Goal: Contribute content

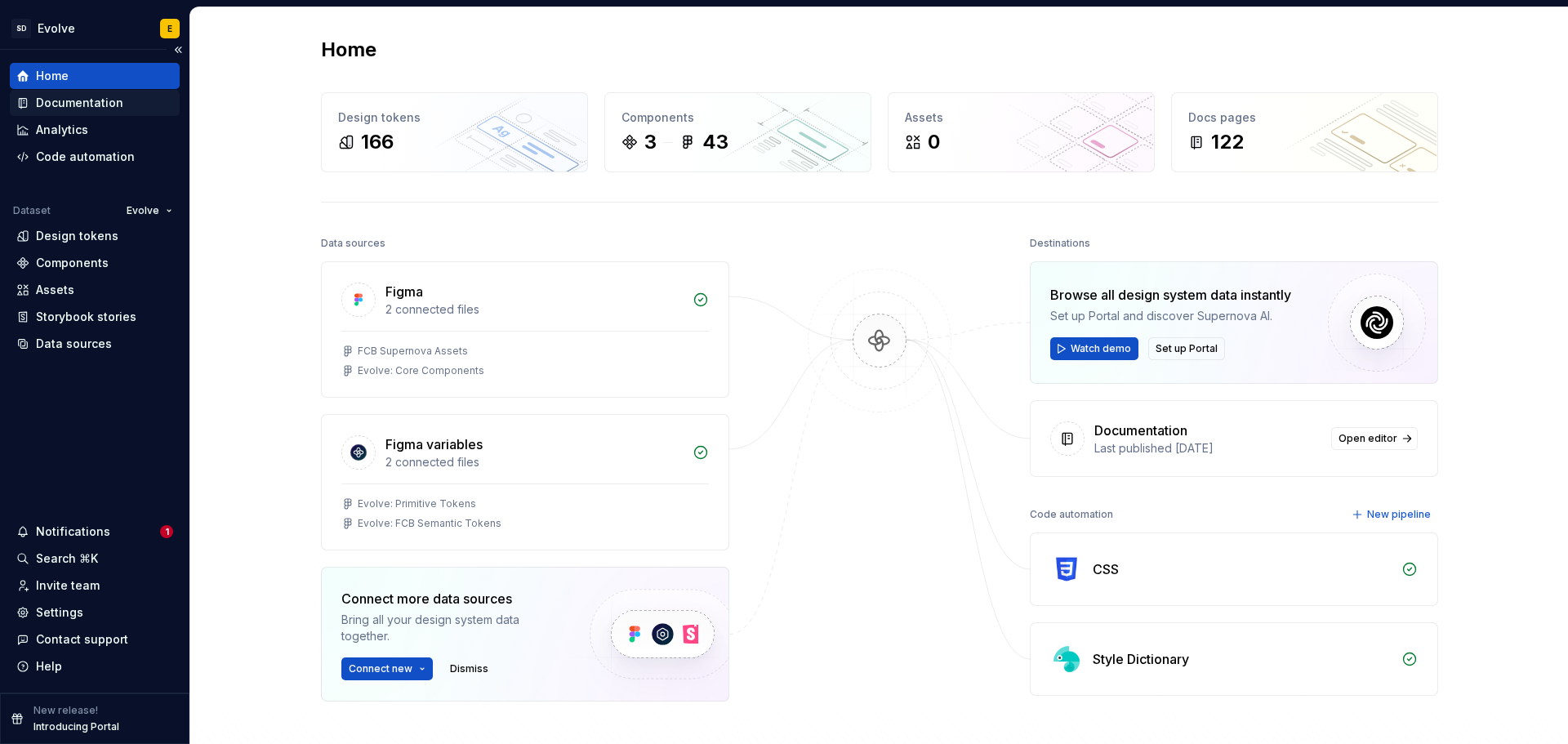
click at [83, 106] on div "Documentation" at bounding box center [79, 102] width 87 height 16
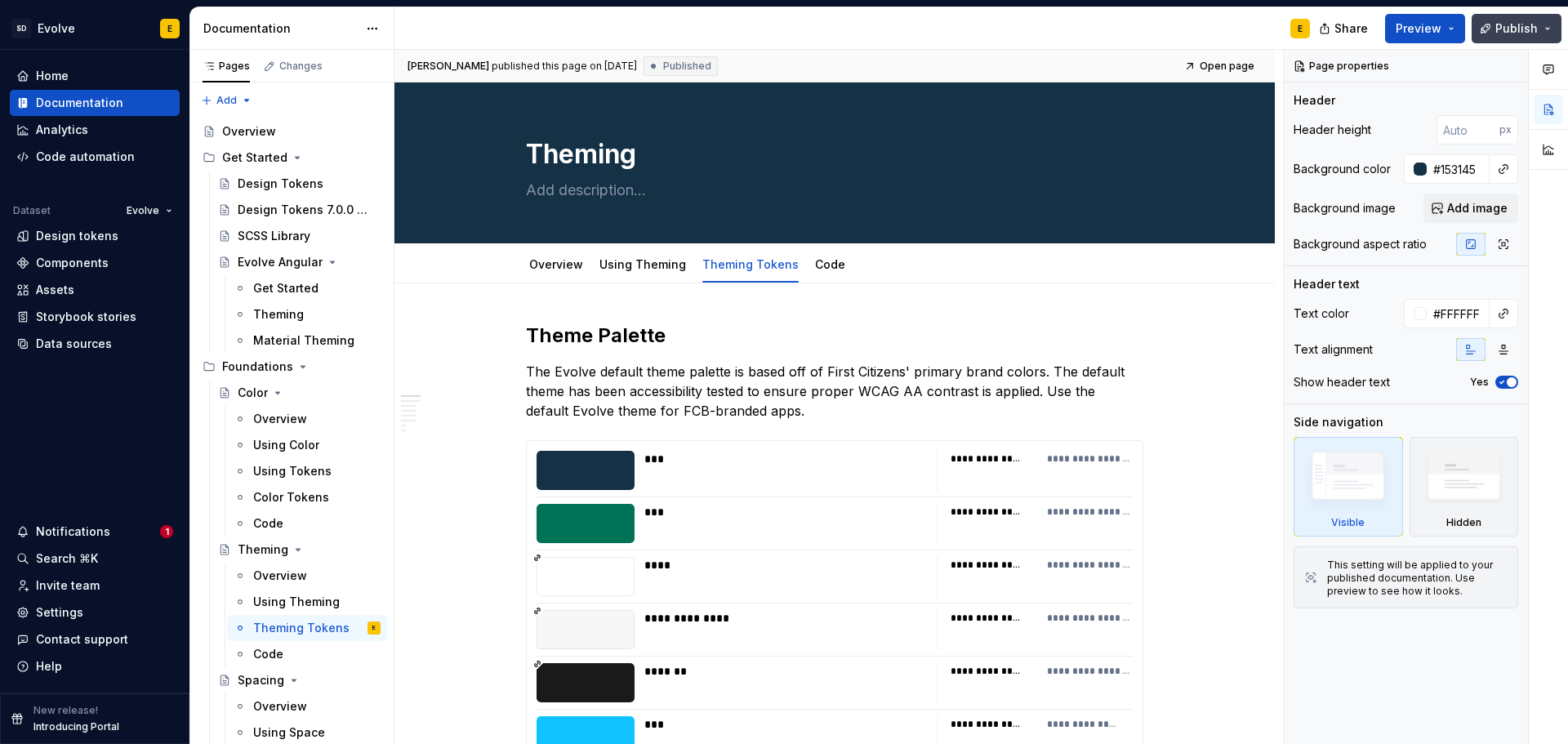
click at [1517, 26] on span "Publish" at bounding box center [1516, 28] width 42 height 16
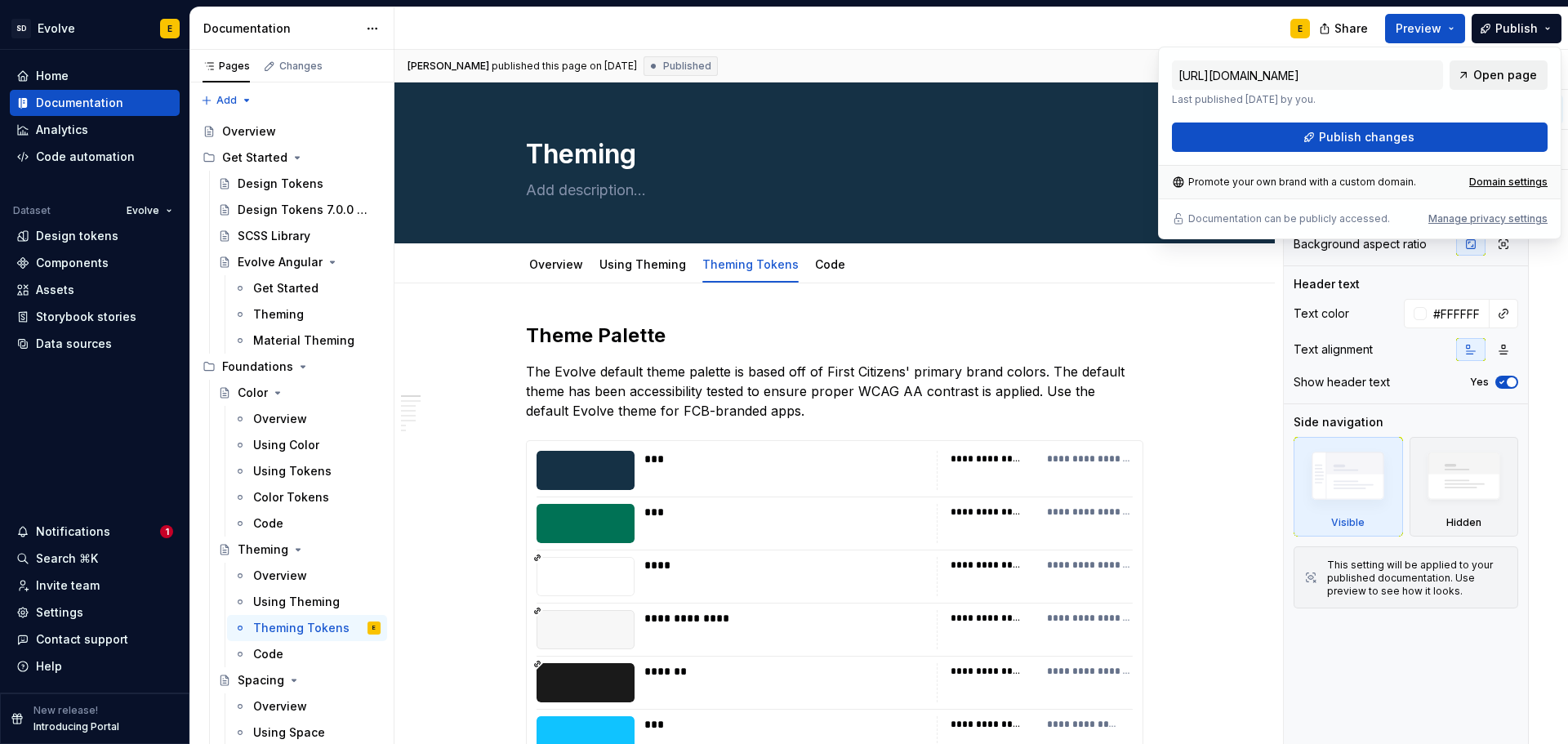
click at [1506, 75] on span "Open page" at bounding box center [1505, 74] width 63 height 16
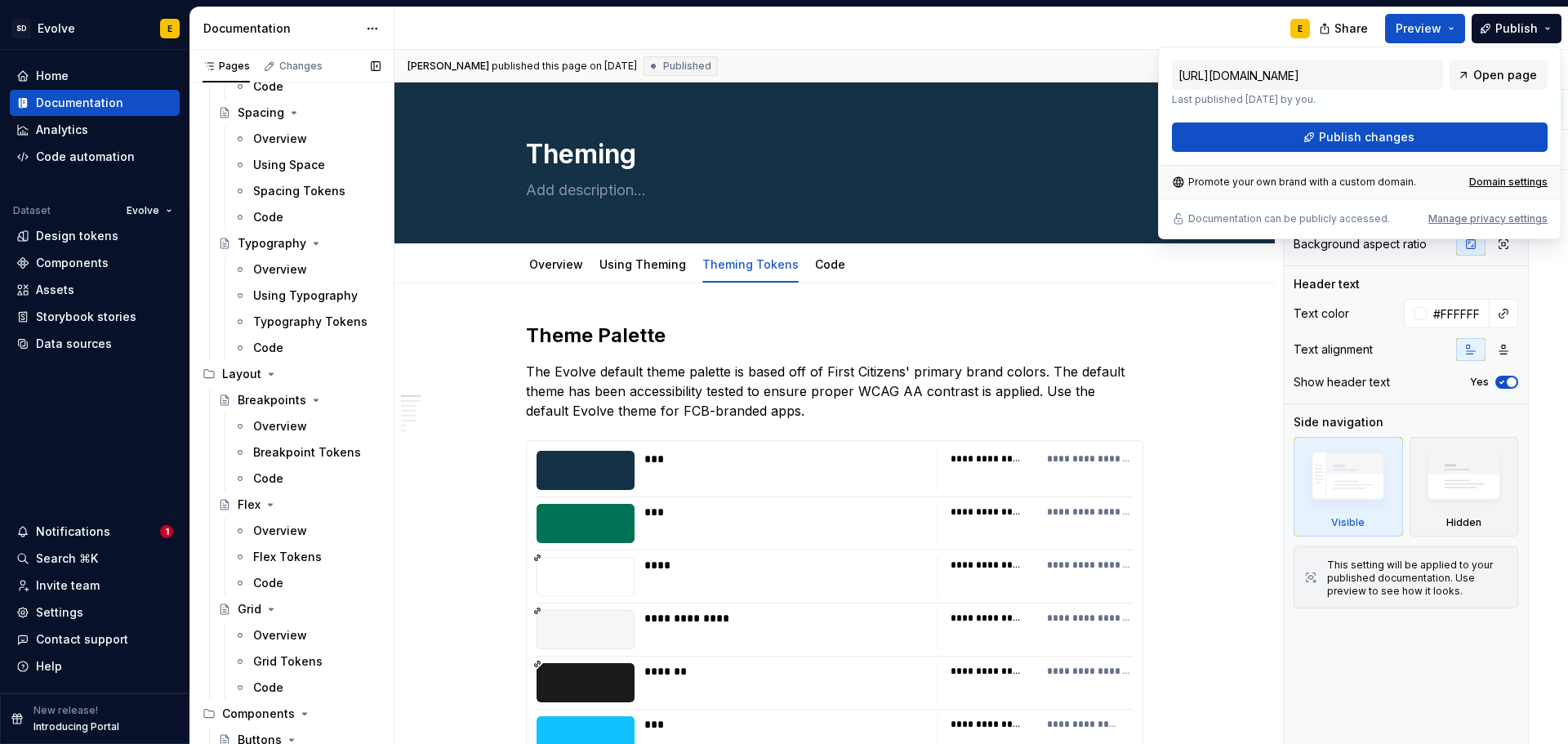
scroll to position [572, 0]
drag, startPoint x: 284, startPoint y: 418, endPoint x: 531, endPoint y: 406, distance: 247.3
click at [284, 418] on div "Overview" at bounding box center [280, 421] width 54 height 16
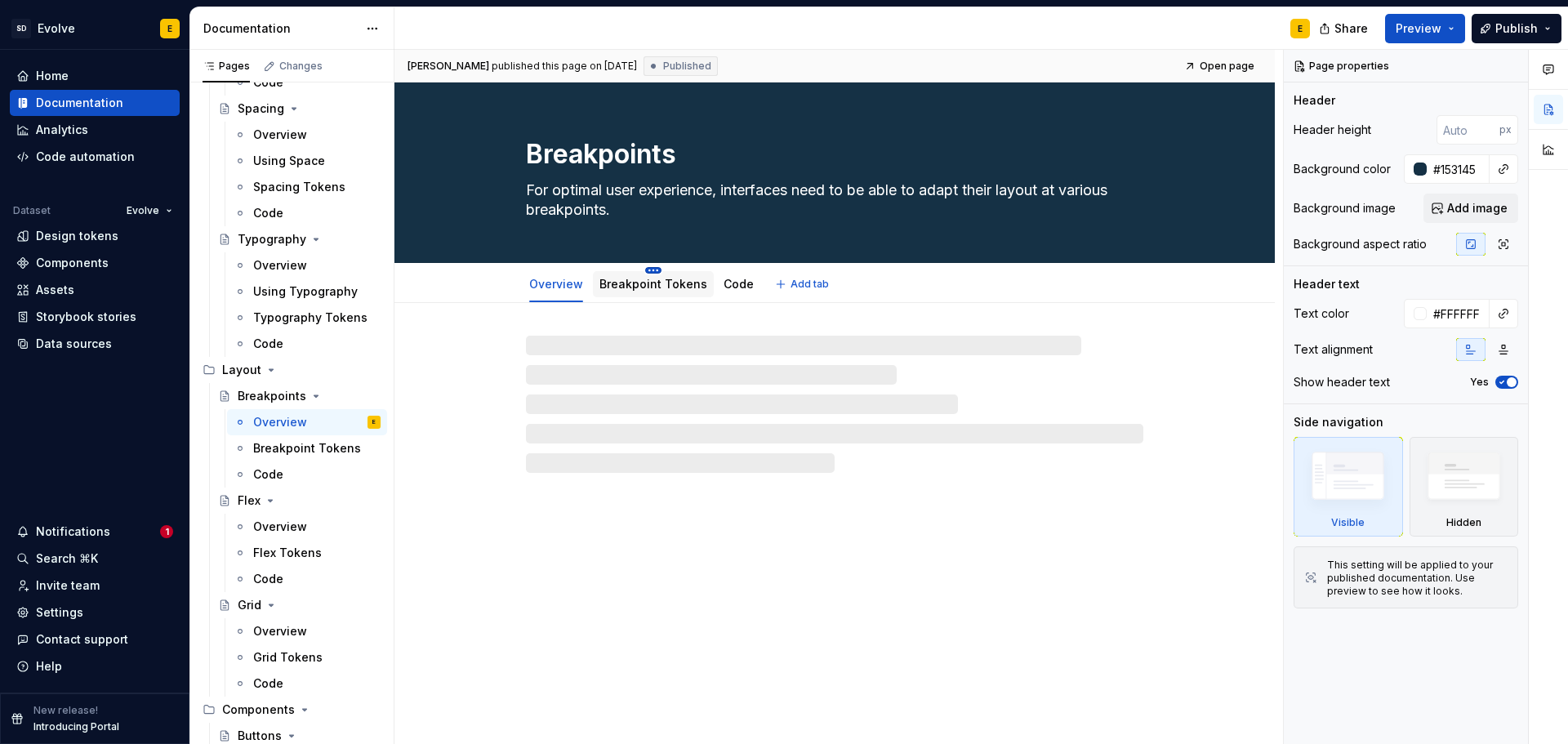
click at [647, 268] on html "SD Evolve E Home Documentation Analytics Code automation Dataset Evolve Design …" at bounding box center [784, 372] width 1568 height 744
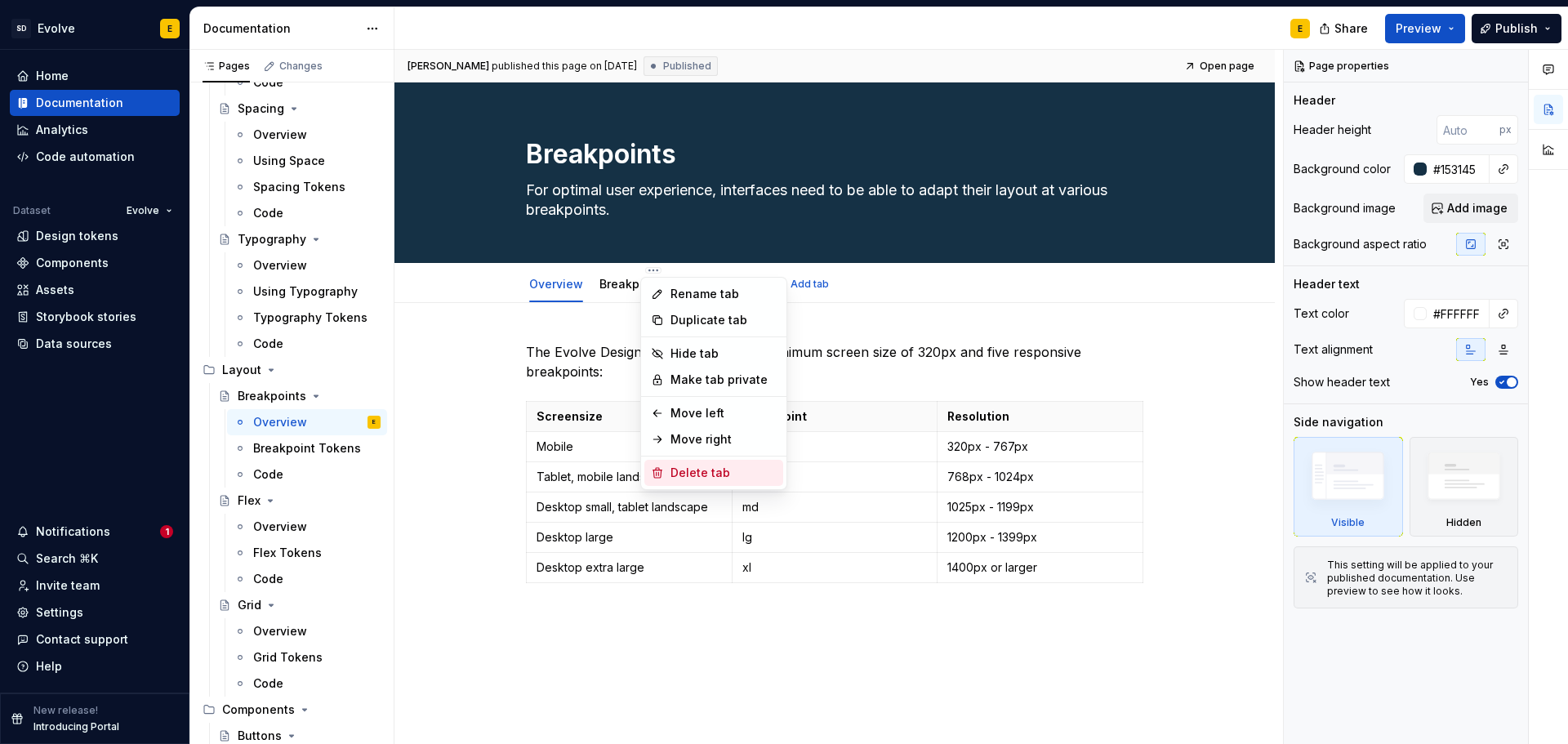
click at [688, 472] on div "Delete tab" at bounding box center [724, 472] width 107 height 16
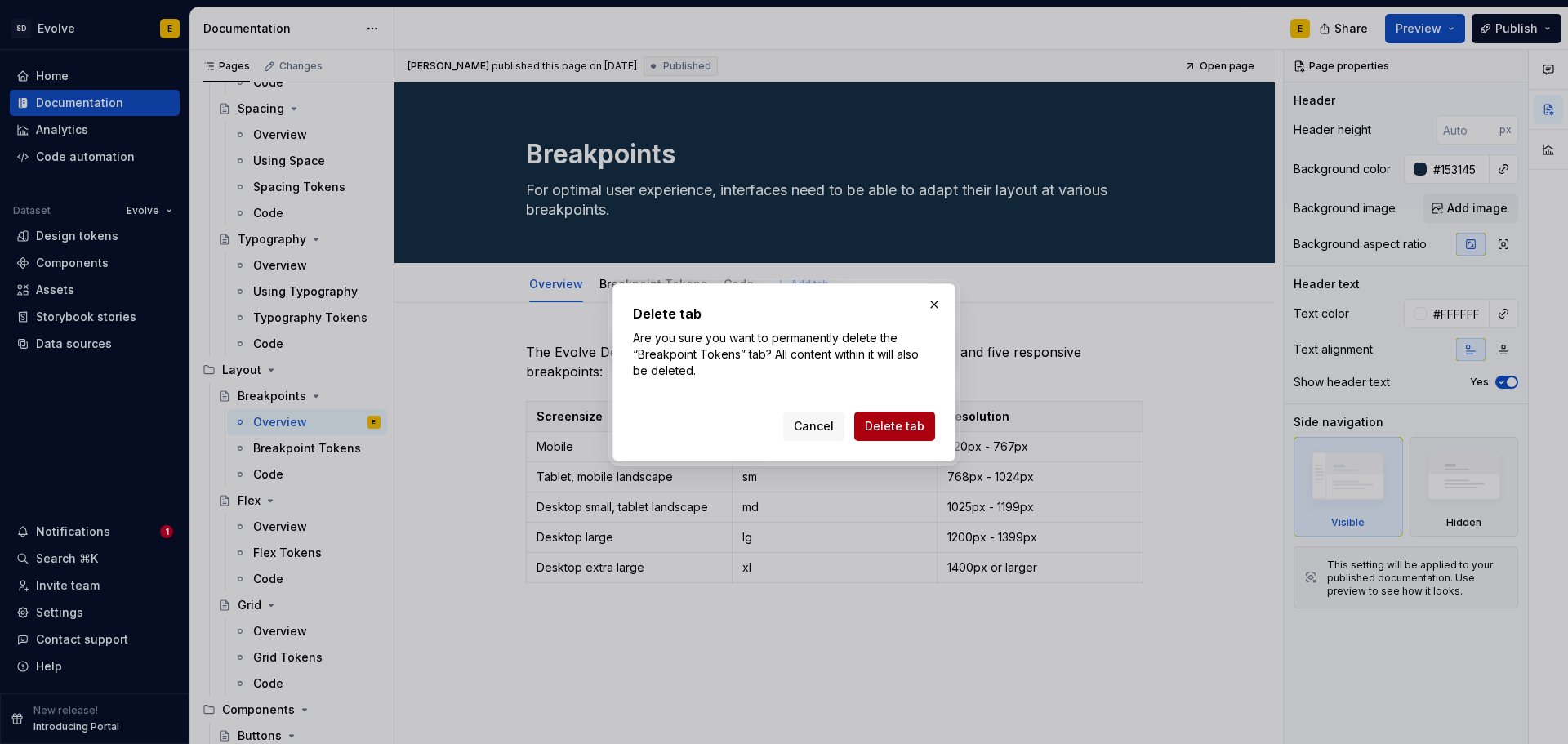
click at [911, 422] on span "Delete tab" at bounding box center [894, 425] width 59 height 16
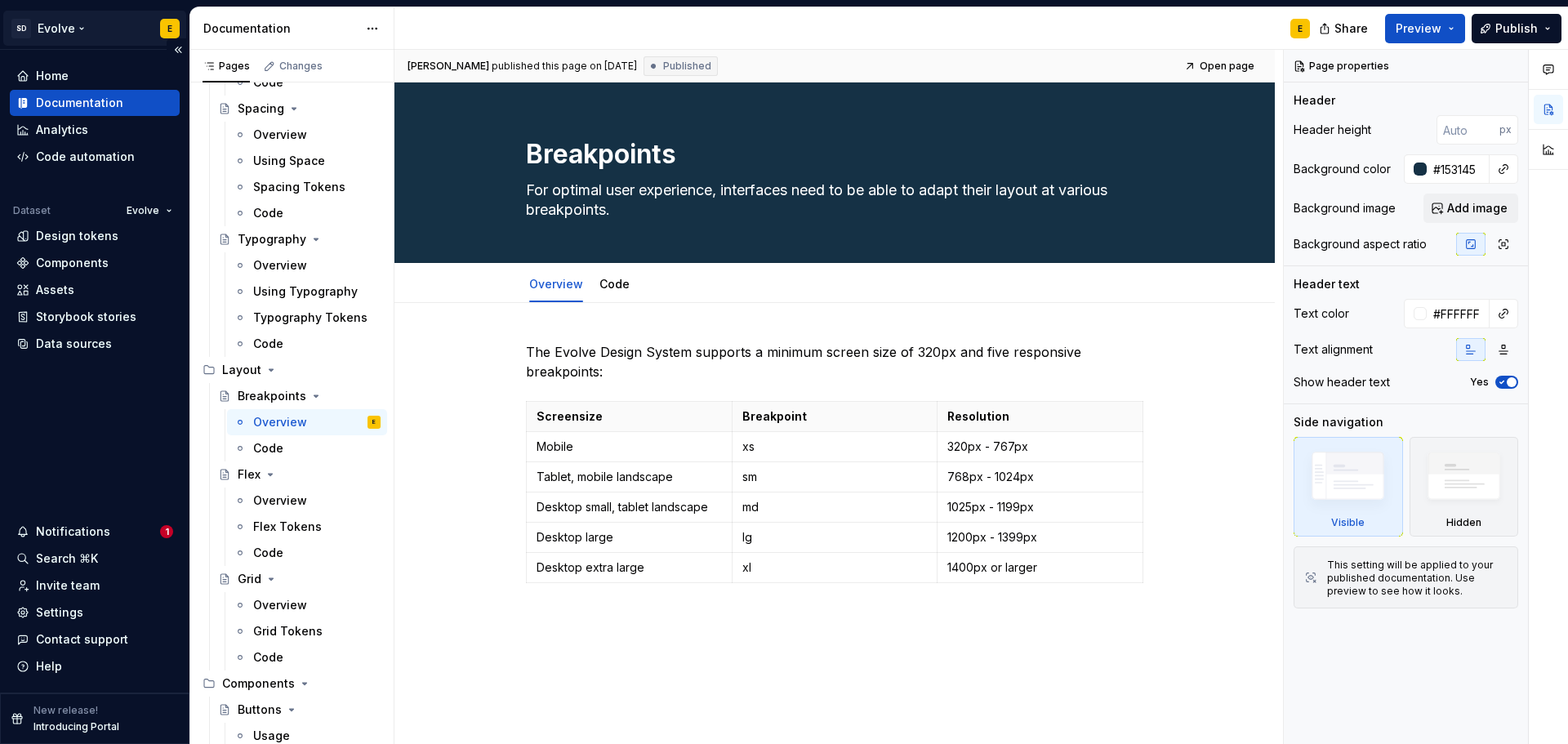
click at [80, 28] on html "SD Evolve E Home Documentation Analytics Code automation Dataset Evolve Design …" at bounding box center [784, 372] width 1568 height 744
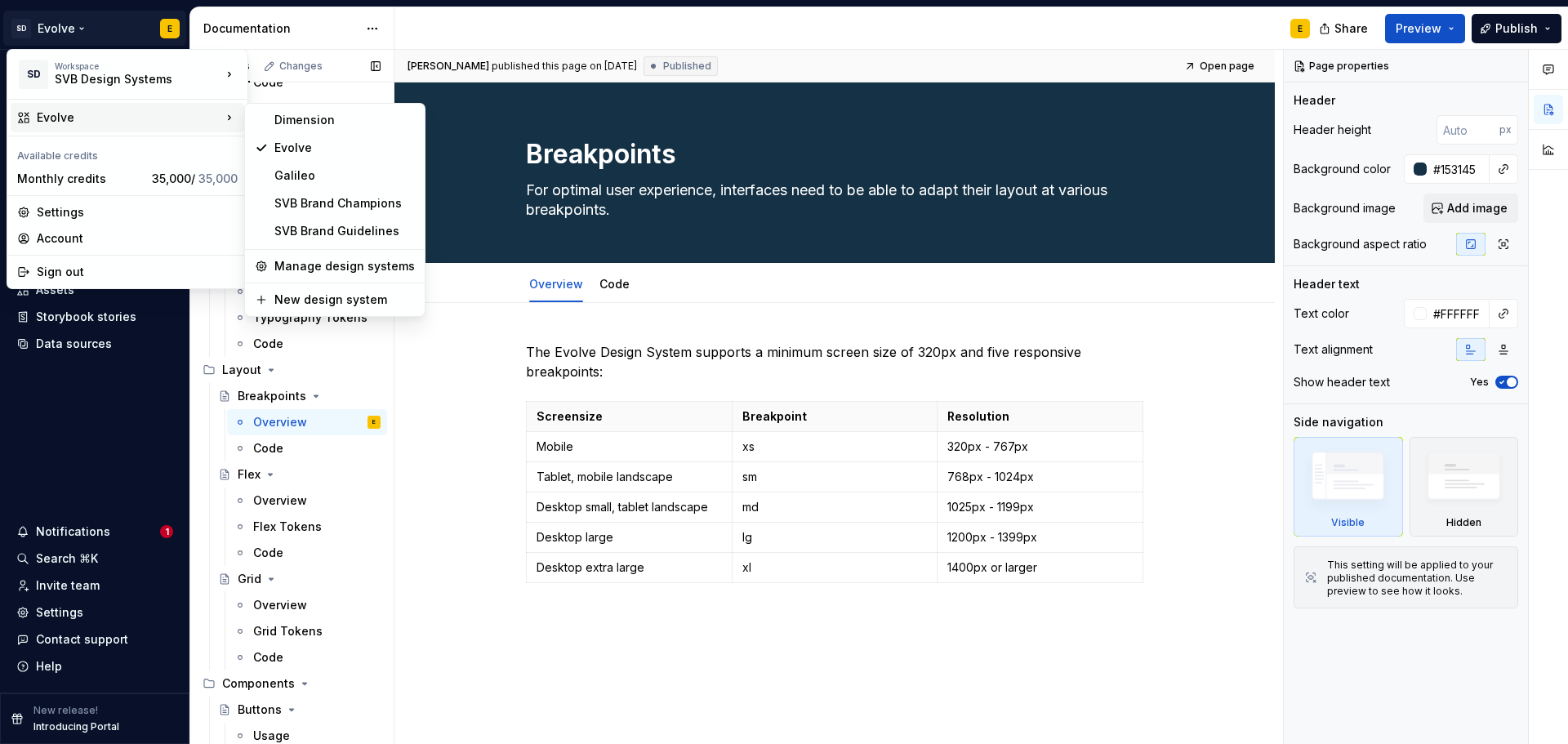
click at [282, 419] on div "Pages Changes Add Accessibility guide for tree Page tree. Navigate the tree wit…" at bounding box center [291, 400] width 204 height 701
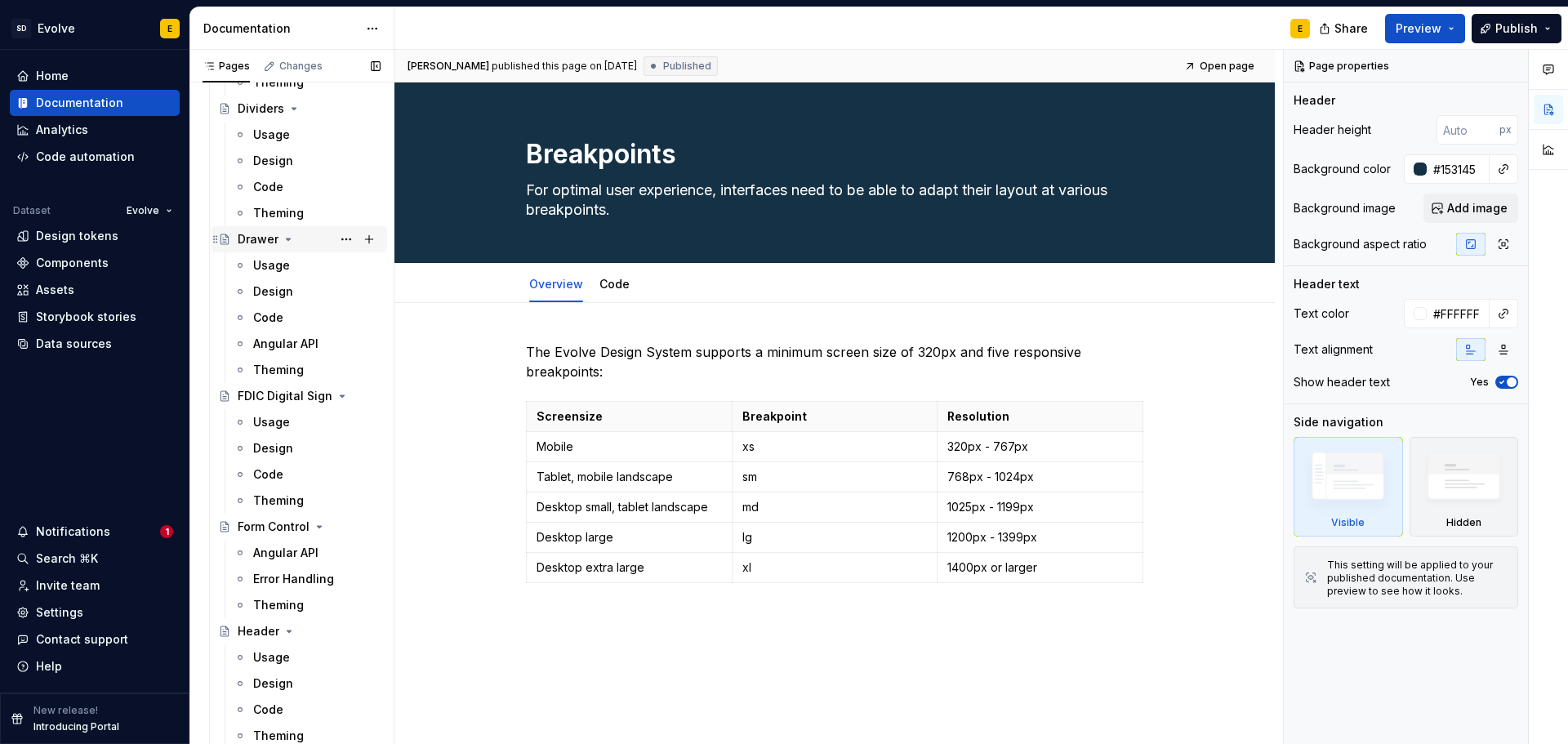
scroll to position [1633, 0]
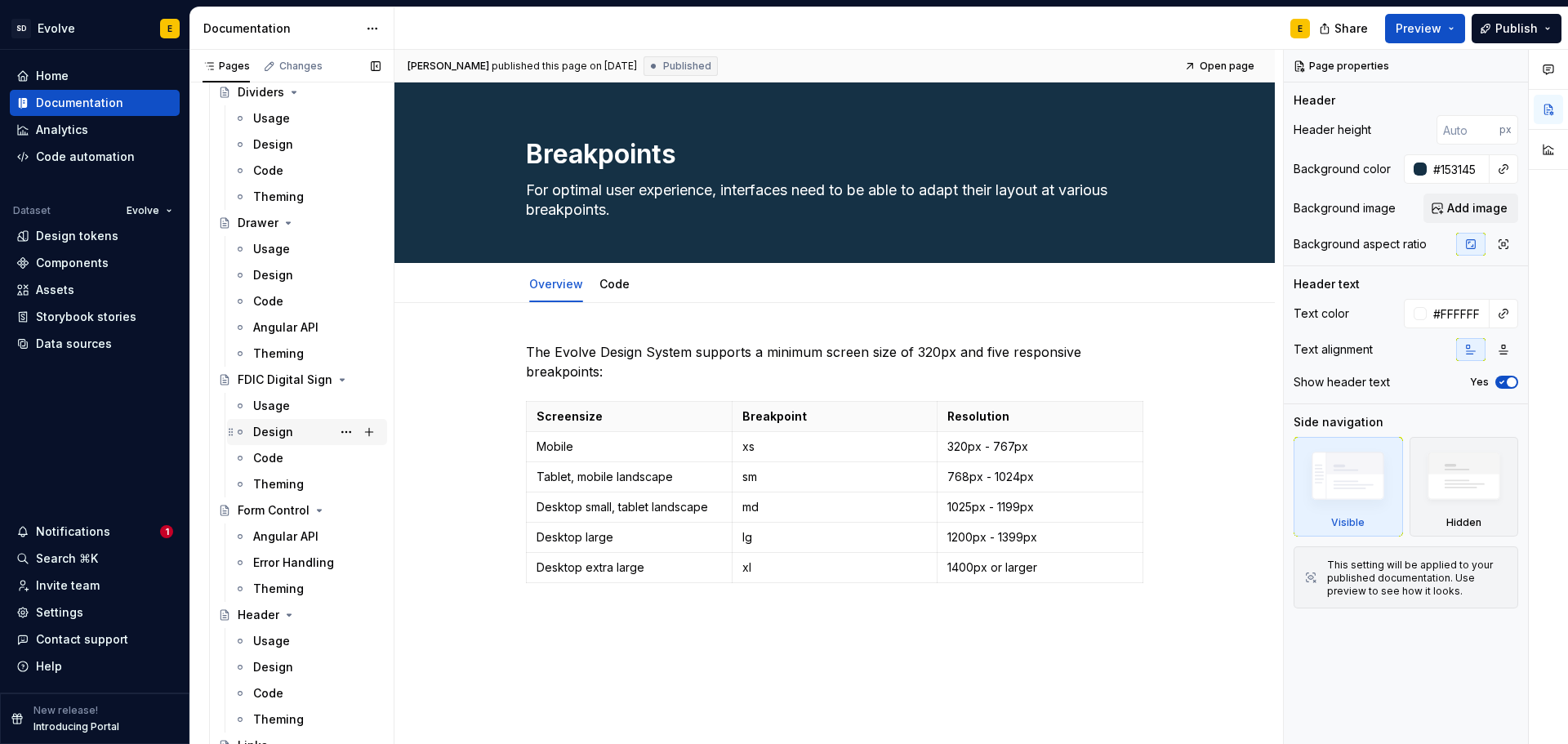
click at [277, 428] on div "Design" at bounding box center [272, 431] width 40 height 16
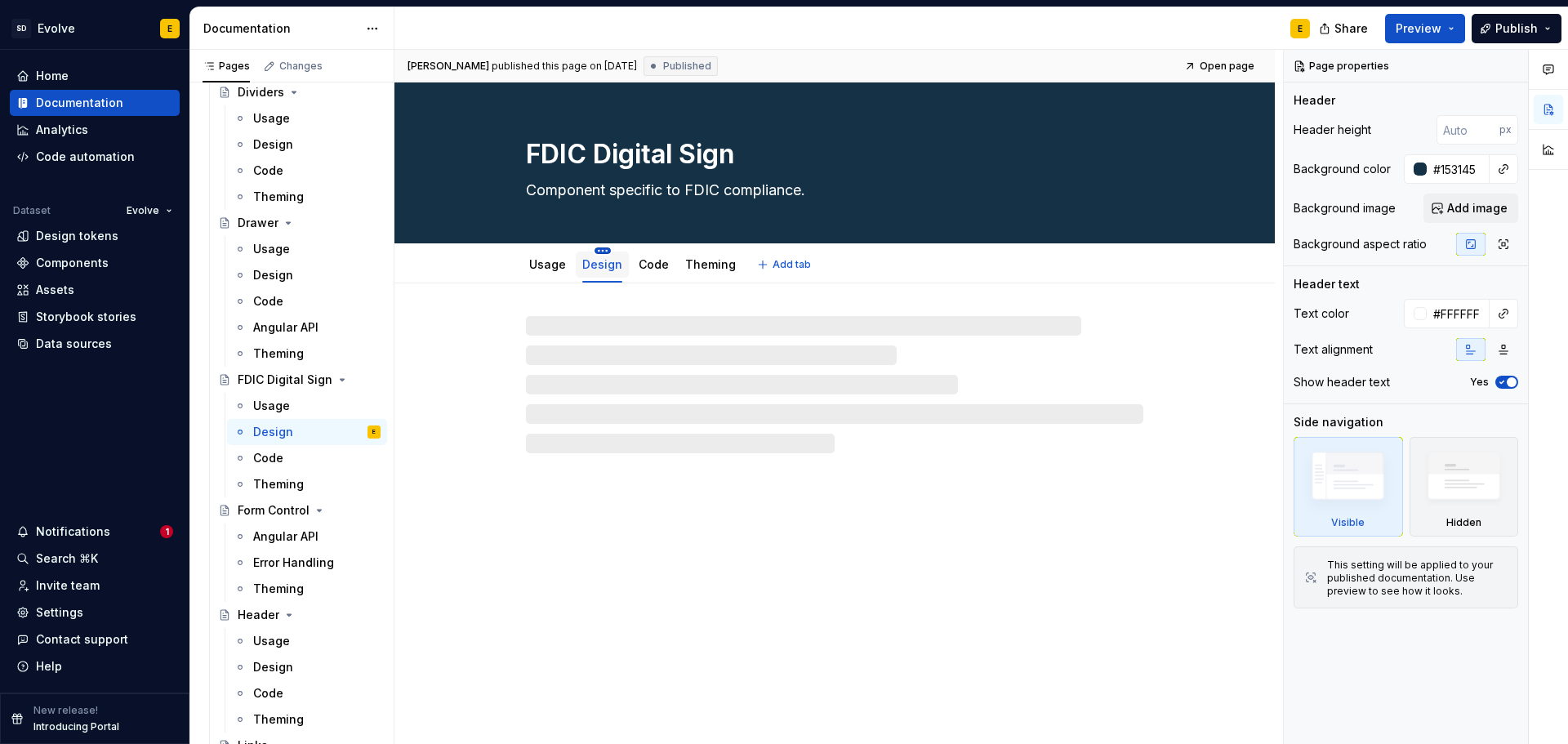
click at [595, 249] on html "SD Evolve E Home Documentation Analytics Code automation Dataset Evolve Design …" at bounding box center [784, 372] width 1568 height 744
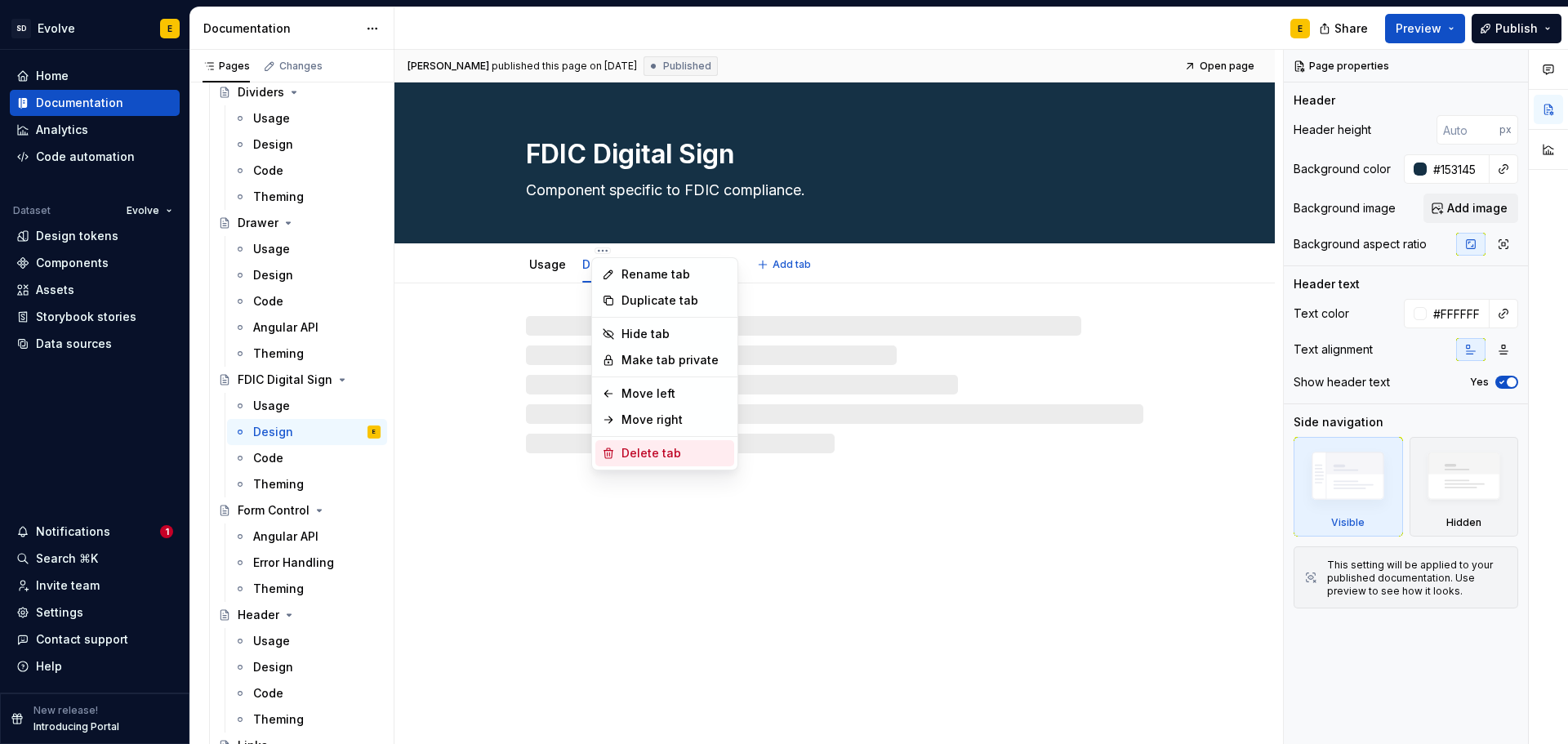
click at [625, 455] on div "Delete tab" at bounding box center [675, 452] width 107 height 16
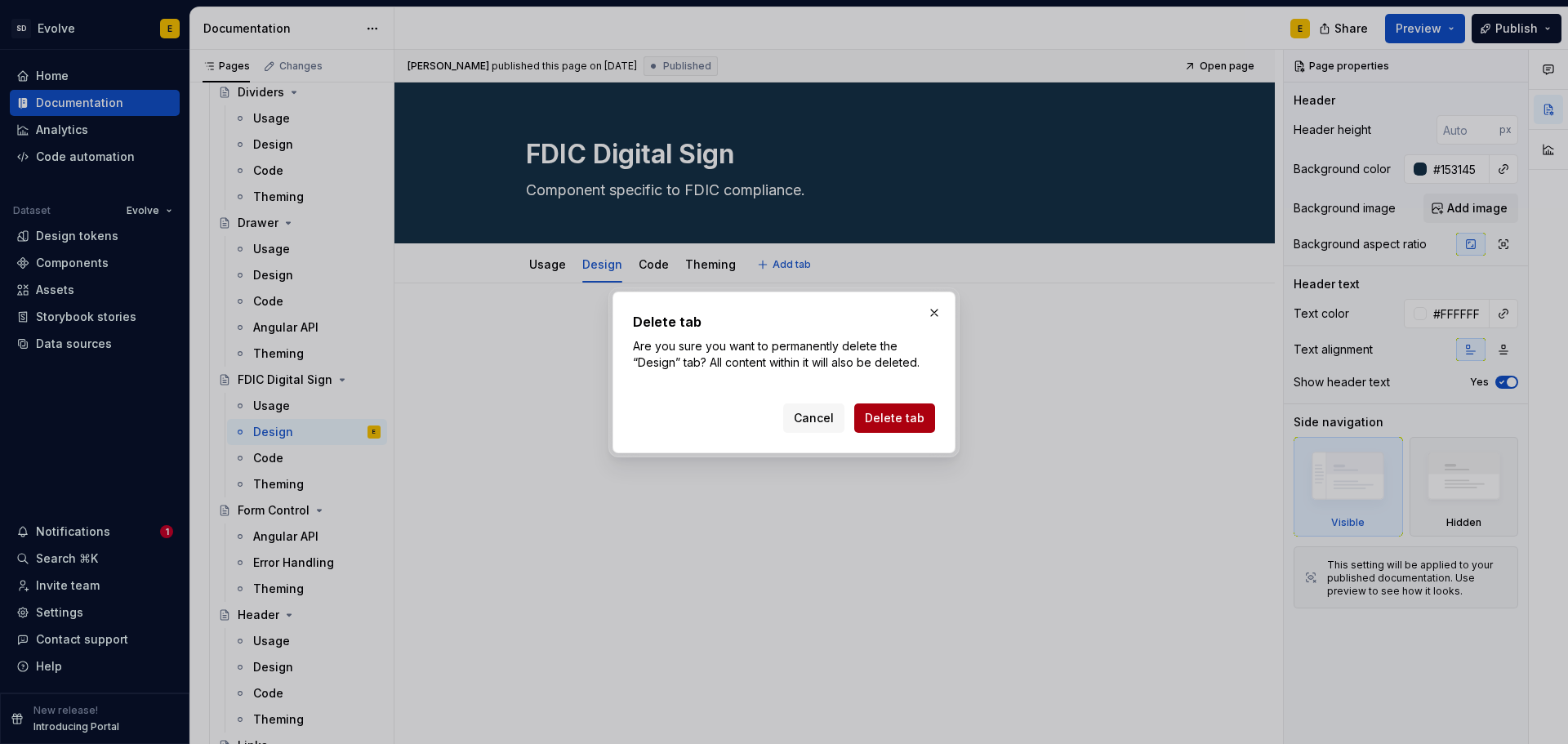
click at [888, 410] on span "Delete tab" at bounding box center [894, 418] width 59 height 16
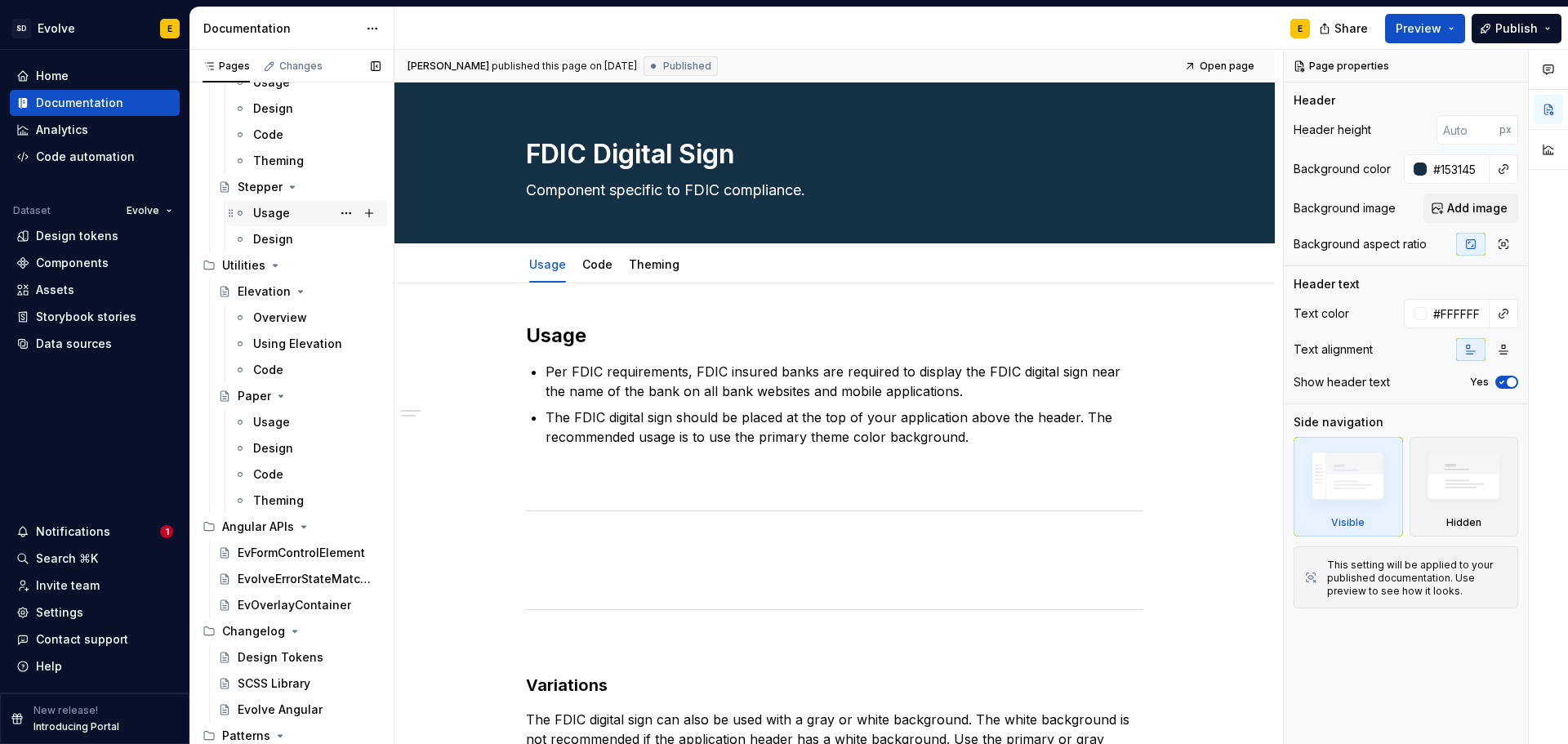
scroll to position [3338, 0]
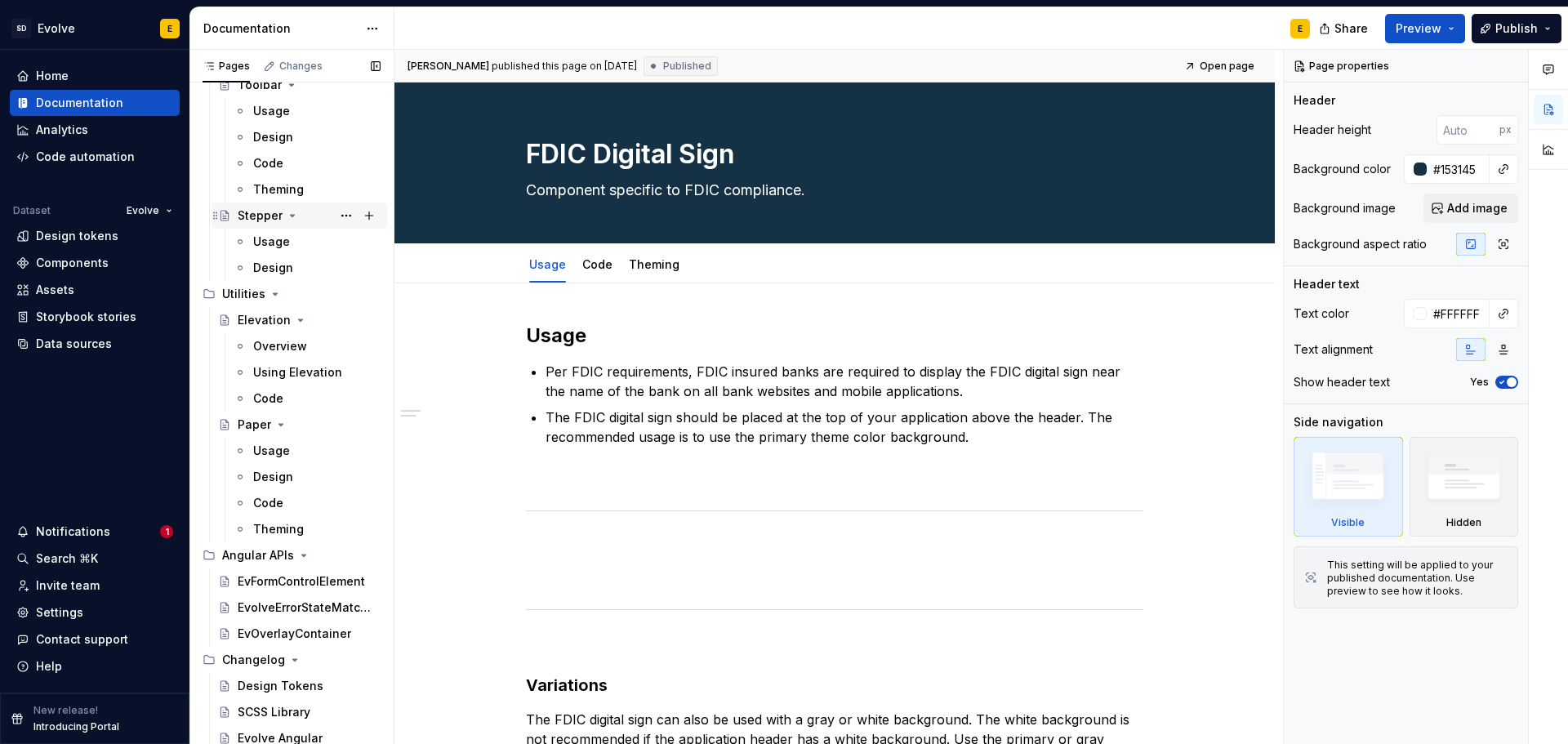
click at [262, 216] on div "Stepper" at bounding box center [260, 215] width 45 height 16
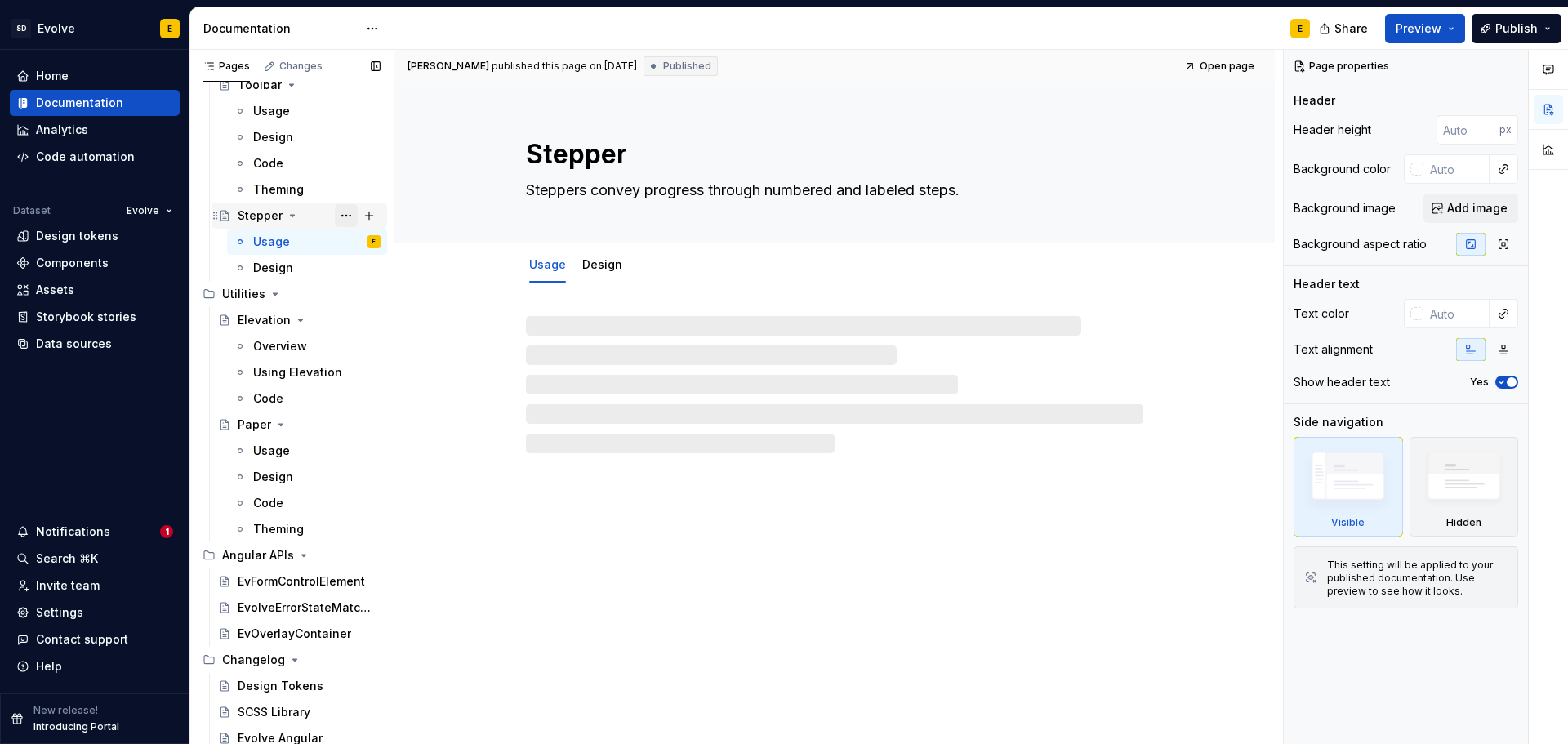
click at [337, 214] on button "Page tree" at bounding box center [346, 215] width 23 height 23
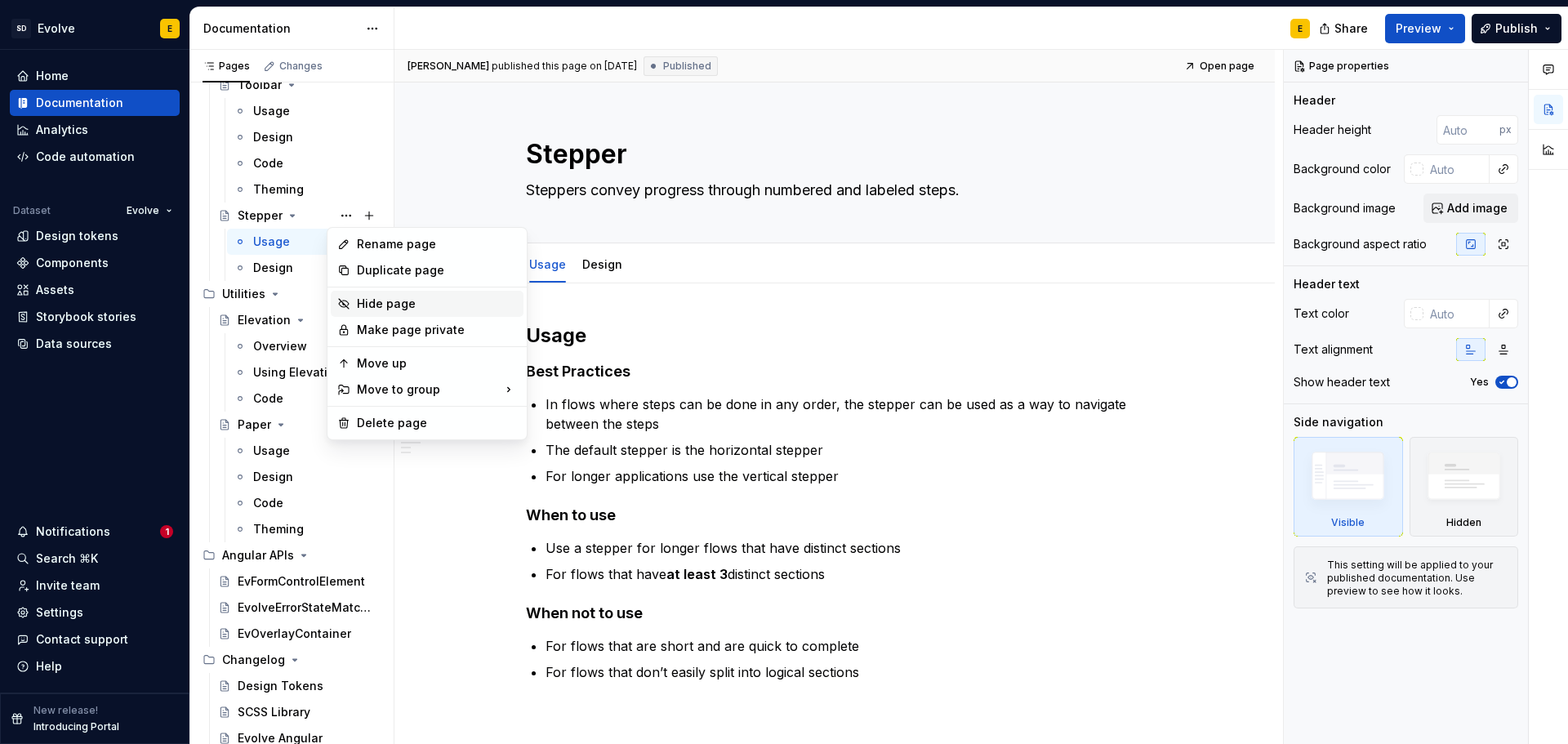
click at [383, 303] on div "Hide page" at bounding box center [436, 304] width 160 height 16
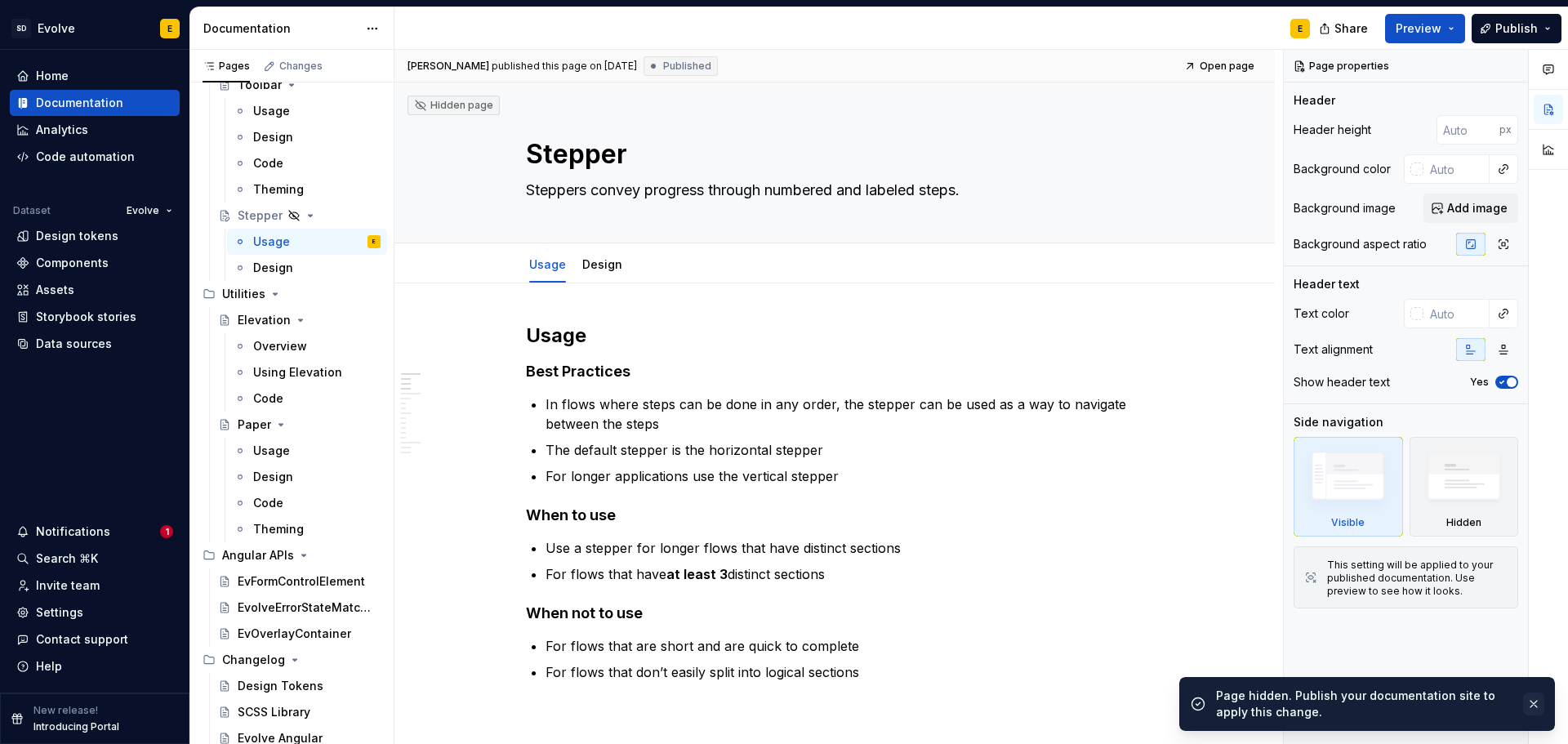
click at [1533, 703] on button "button" at bounding box center [1533, 703] width 21 height 23
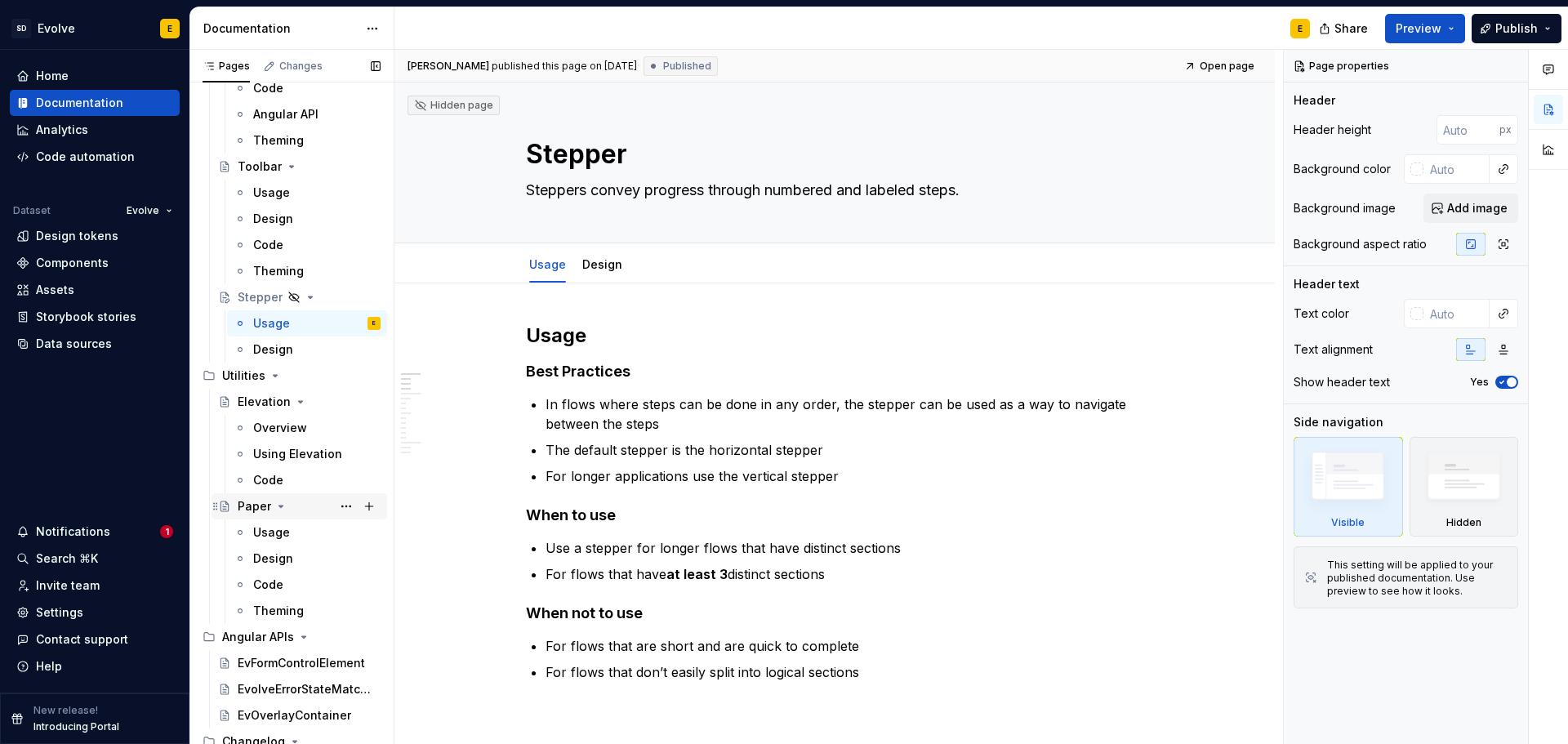
scroll to position [3175, 0]
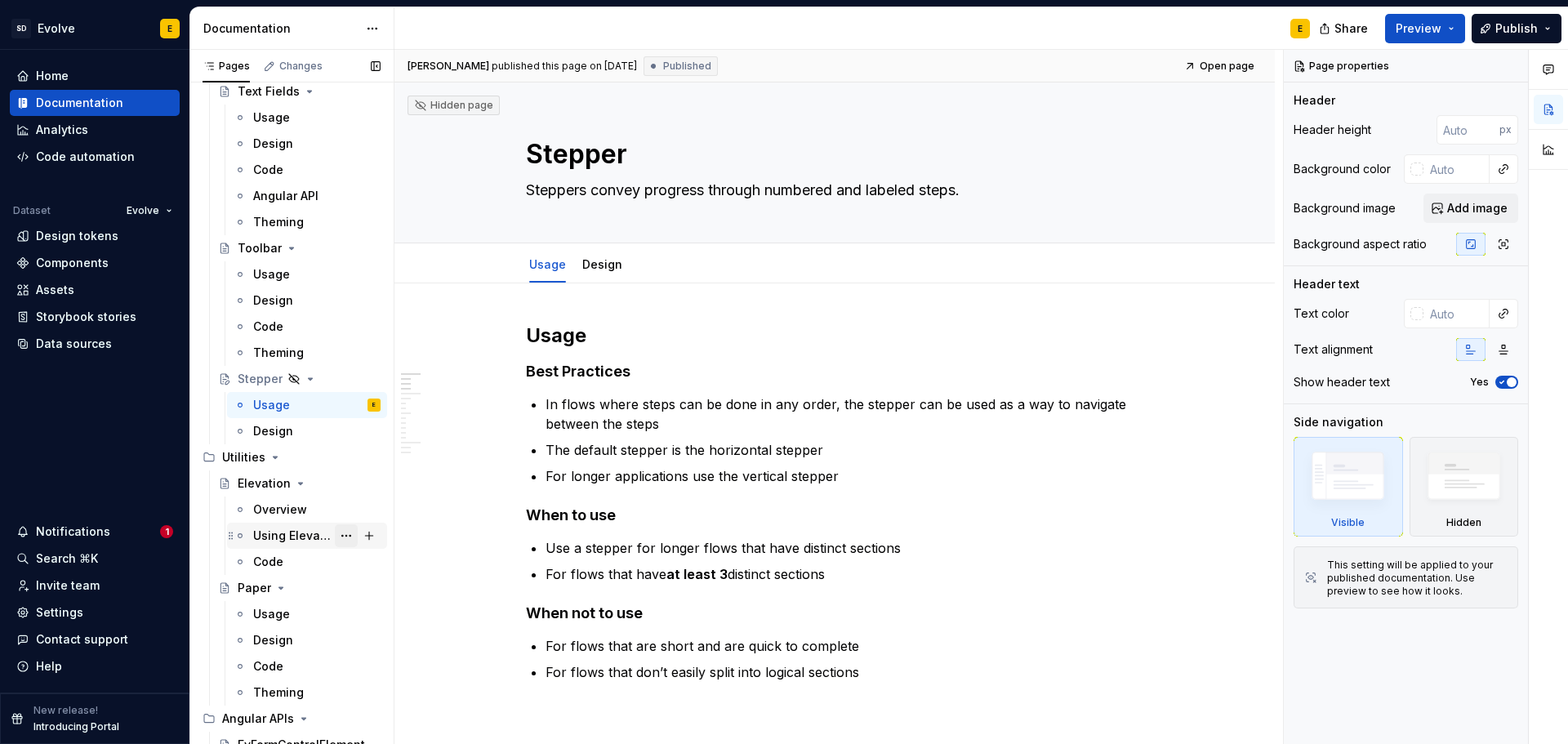
click at [341, 533] on button "Page tree" at bounding box center [346, 535] width 23 height 23
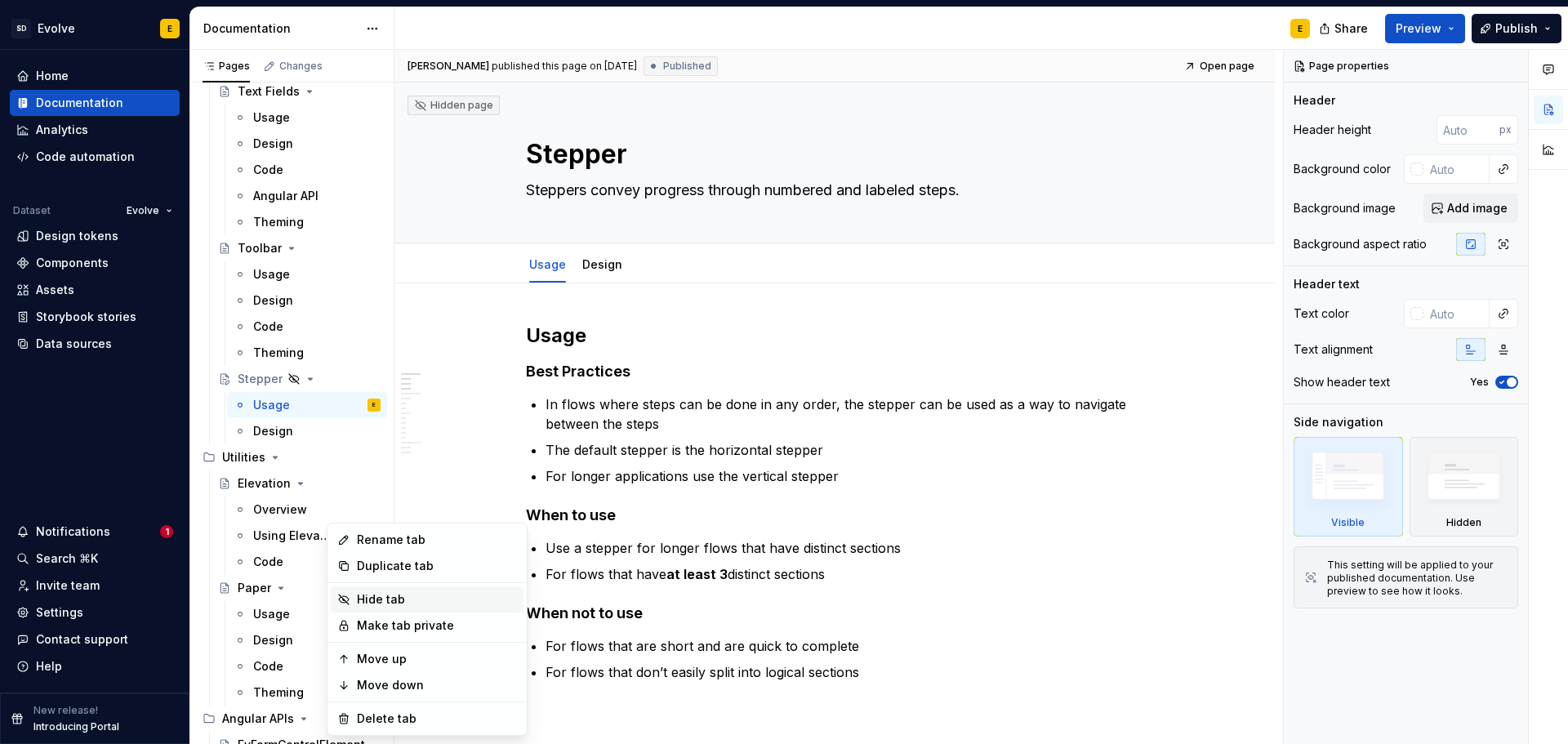
click at [381, 595] on div "Hide tab" at bounding box center [436, 599] width 160 height 16
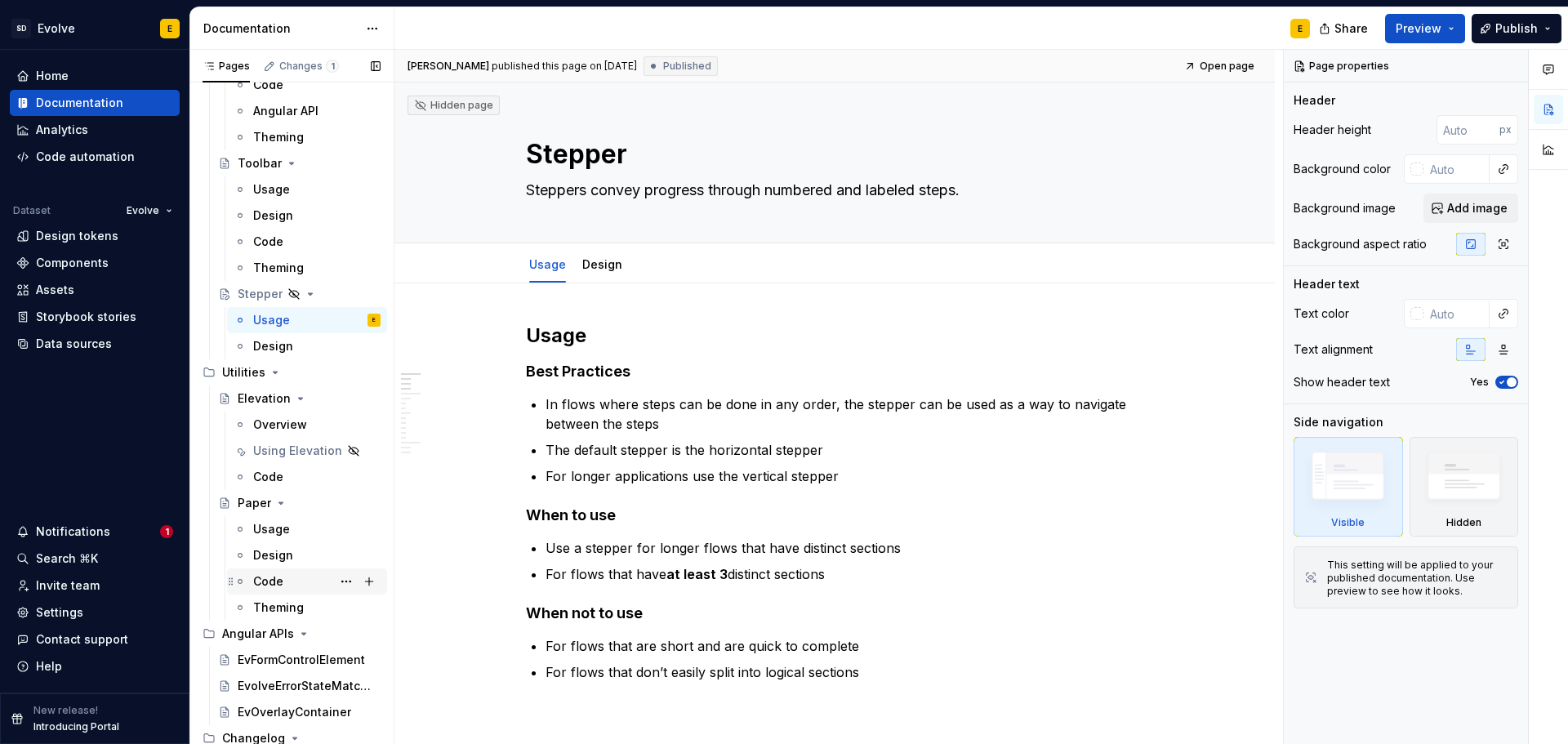
scroll to position [3338, 0]
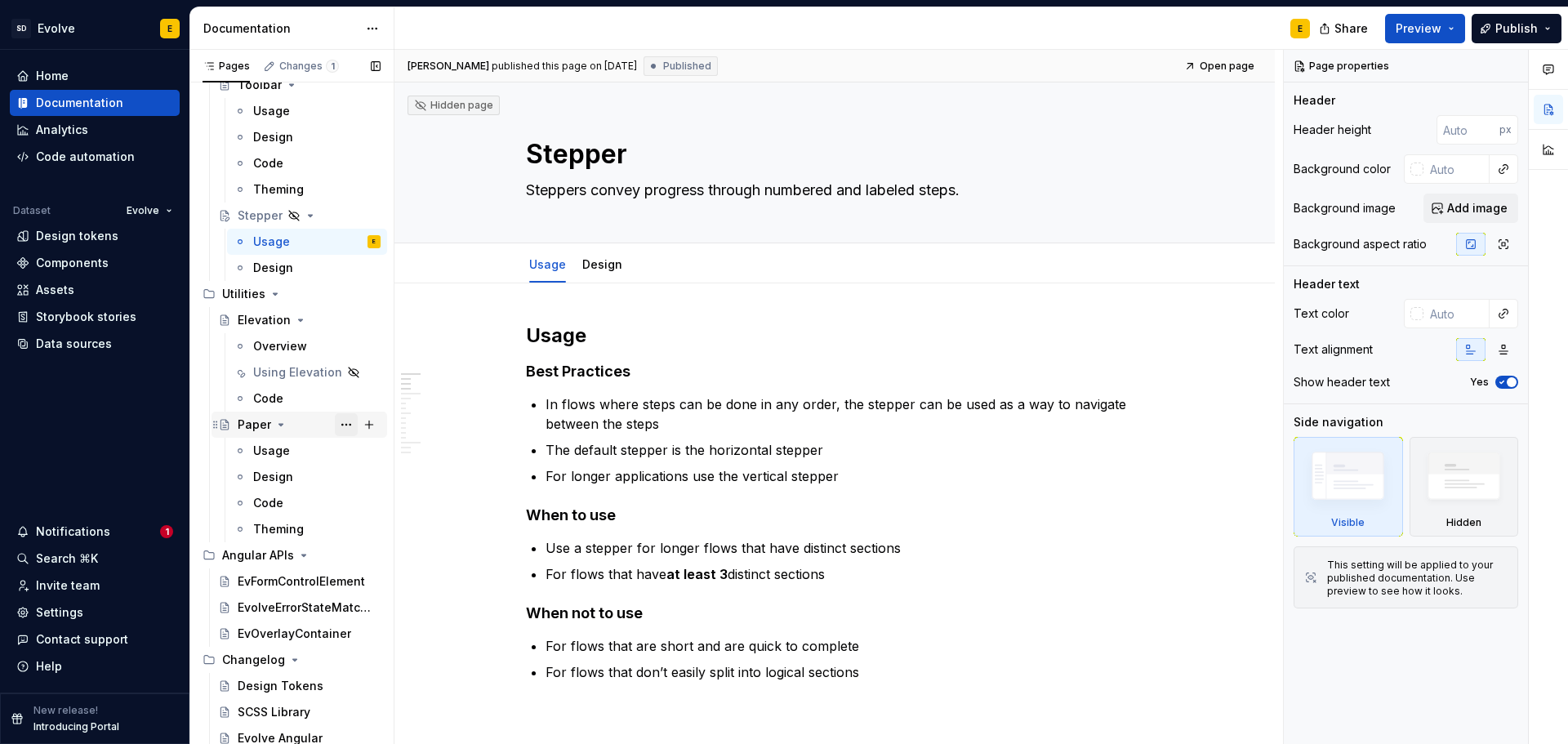
click at [335, 425] on button "Page tree" at bounding box center [346, 424] width 23 height 23
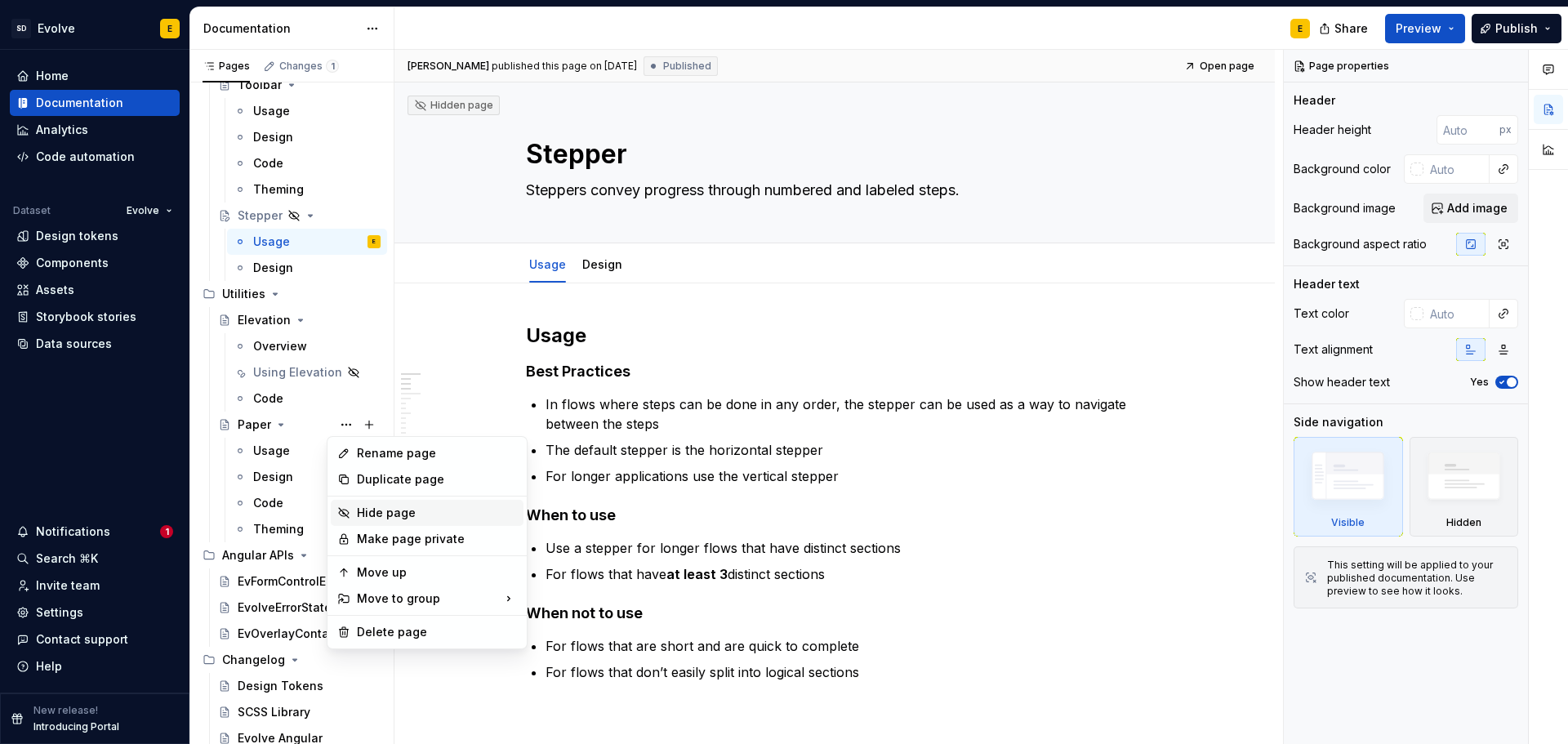
click at [391, 520] on div "Hide page" at bounding box center [436, 512] width 160 height 16
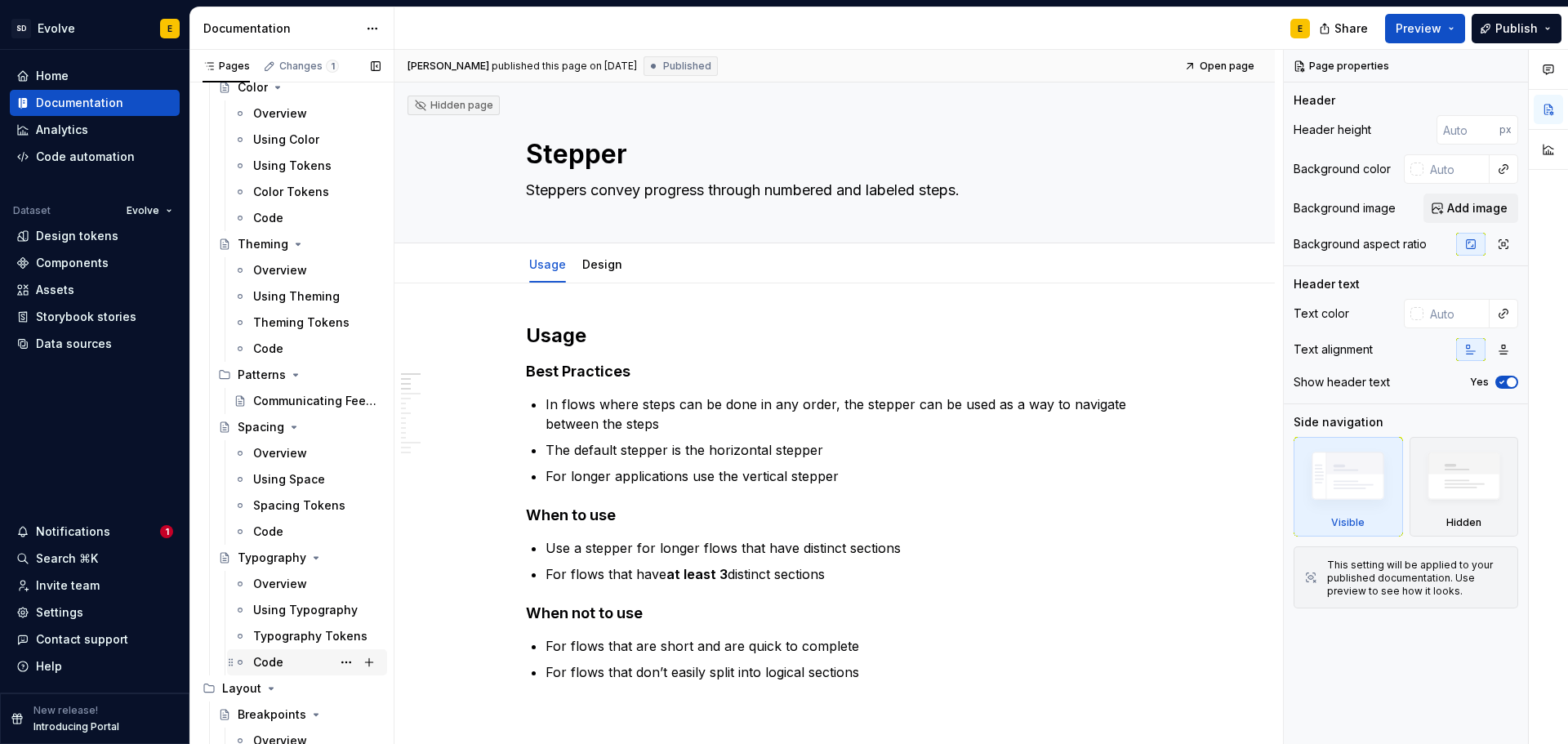
scroll to position [408, 0]
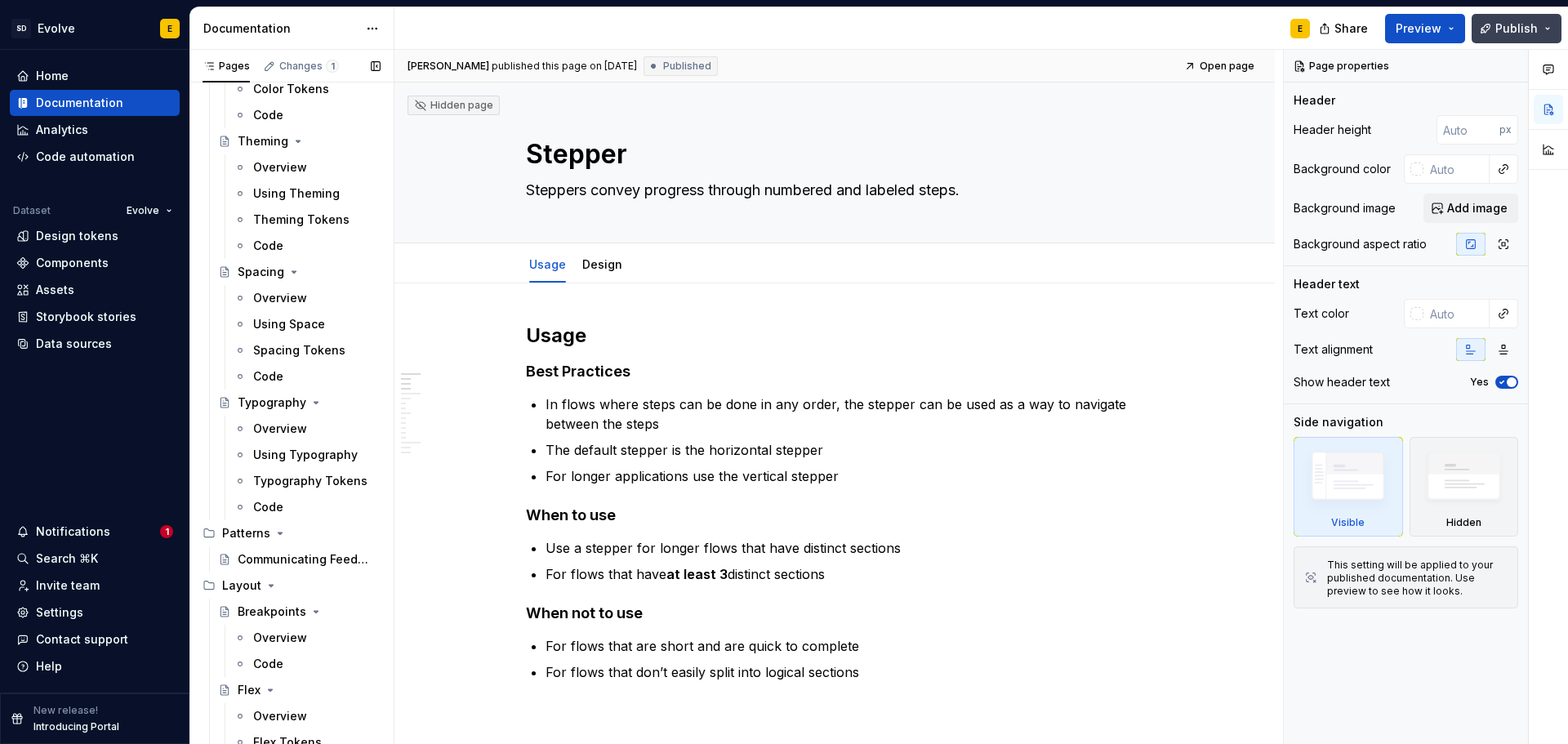
click at [1531, 17] on button "Publish" at bounding box center [1516, 28] width 90 height 30
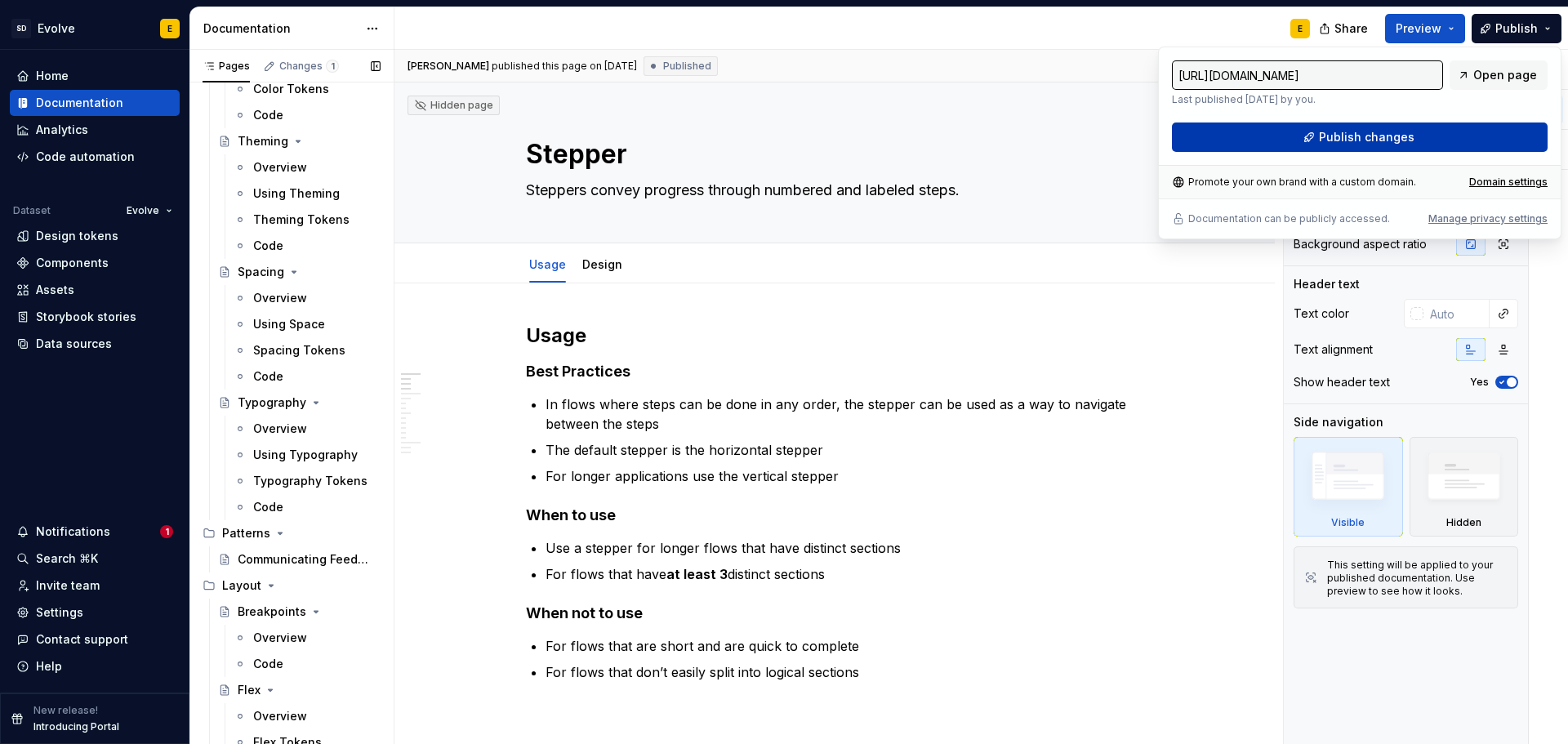
click at [1434, 138] on button "Publish changes" at bounding box center [1359, 137] width 376 height 30
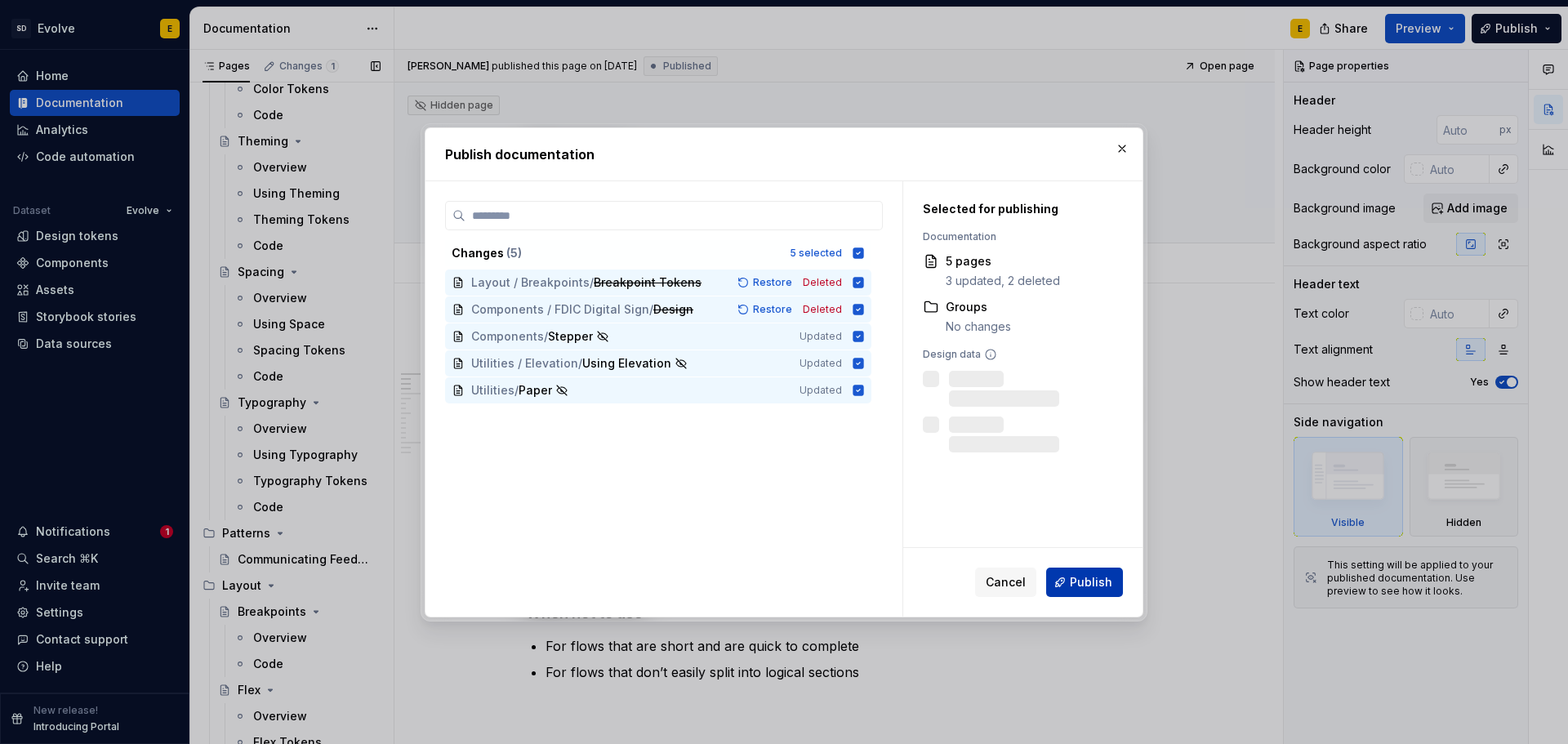
click at [1089, 586] on span "Publish" at bounding box center [1091, 582] width 42 height 16
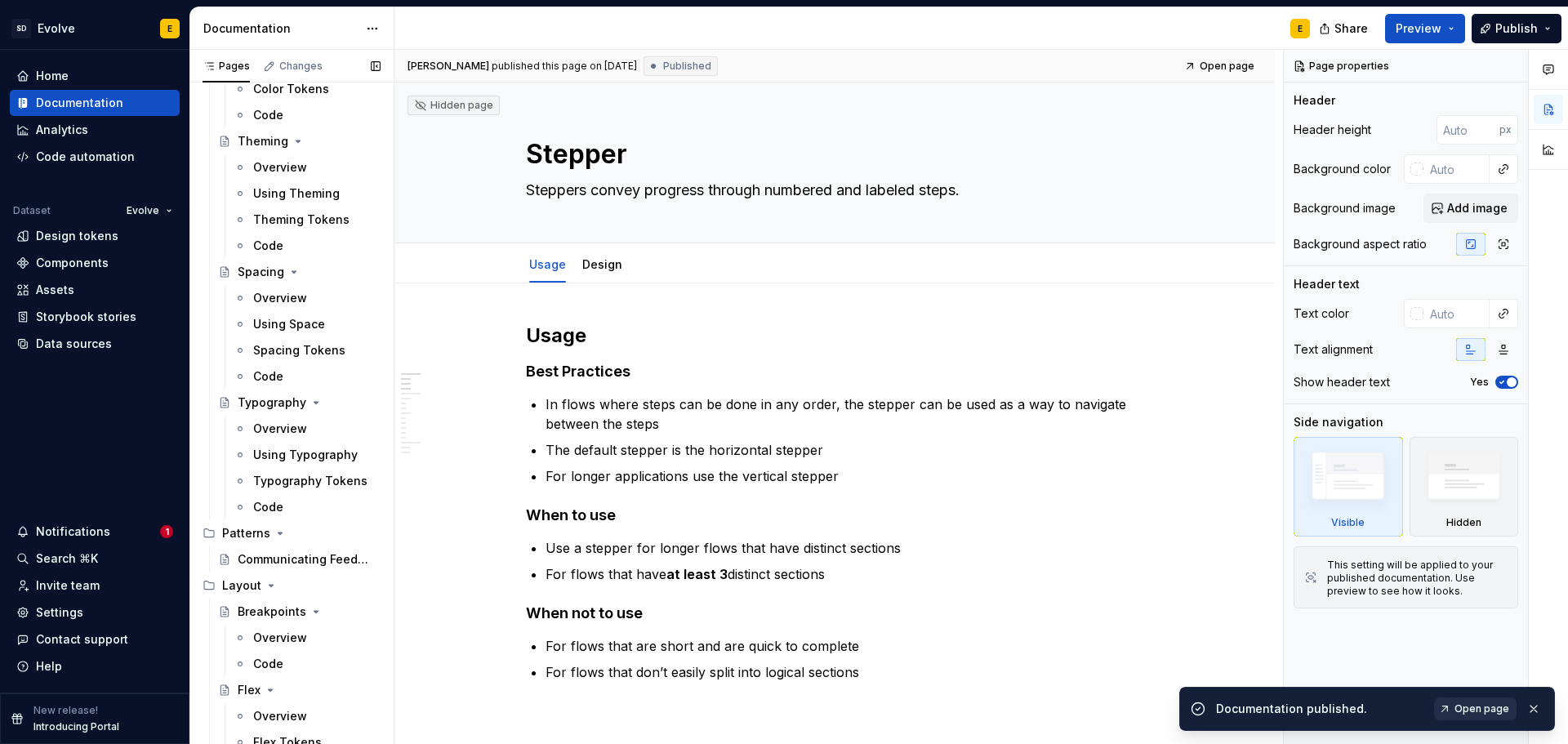
click at [1466, 711] on span "Open page" at bounding box center [1482, 708] width 55 height 13
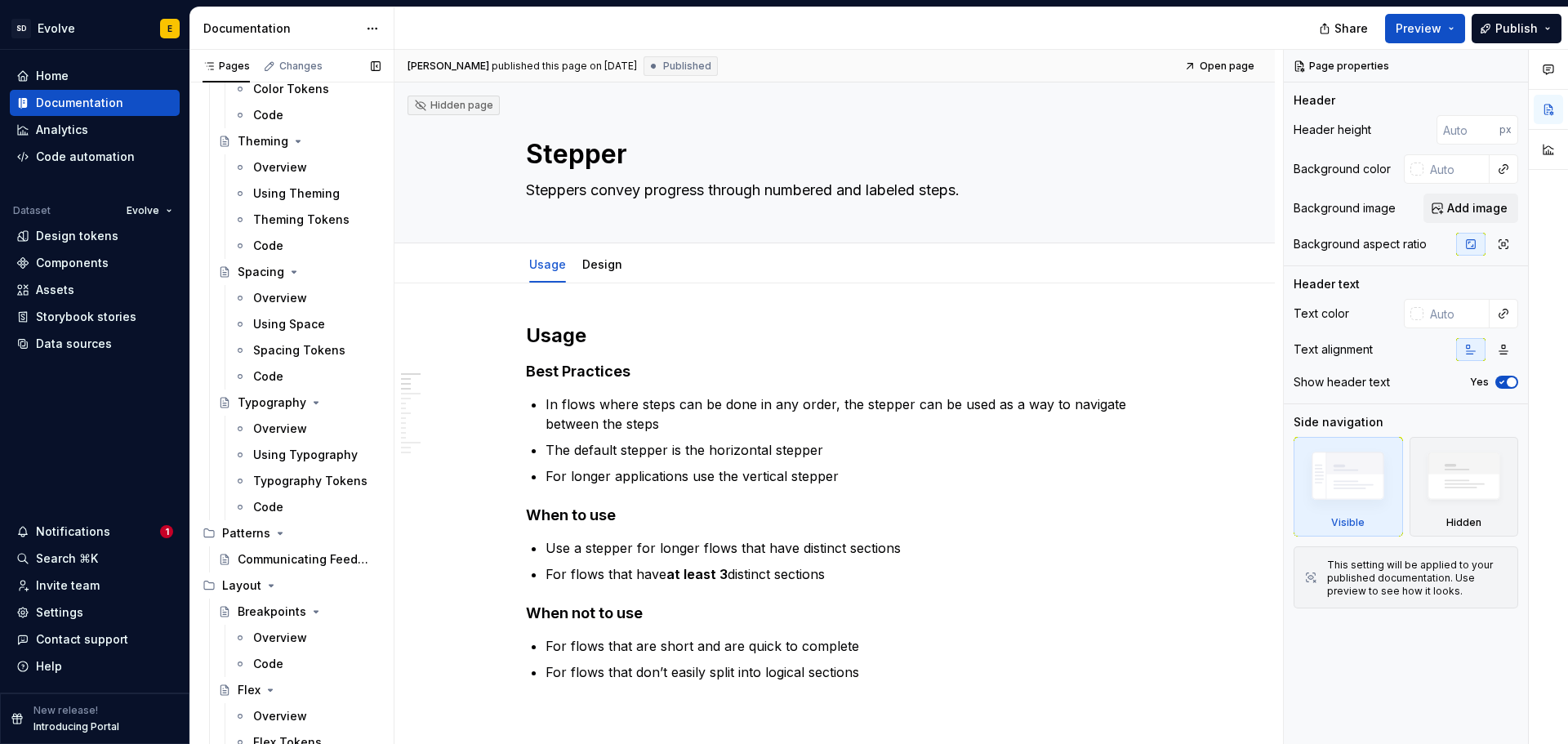
type textarea "*"
